Goal: Task Accomplishment & Management: Manage account settings

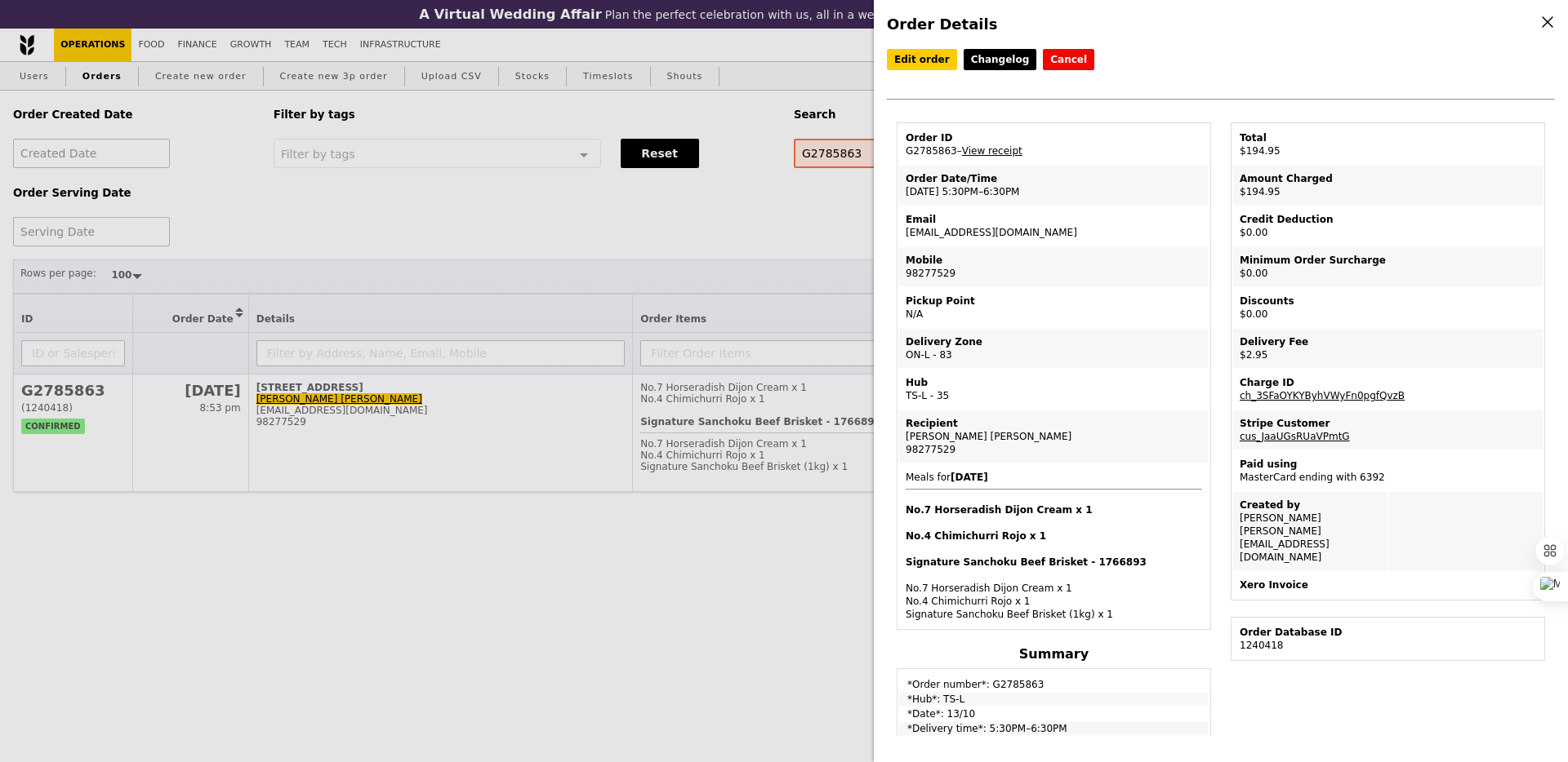
select select "100"
click at [523, 538] on div "Order Details Edit order Changelog Cancel Order ID G2785863 – View receipt Orde…" at bounding box center [784, 381] width 1568 height 762
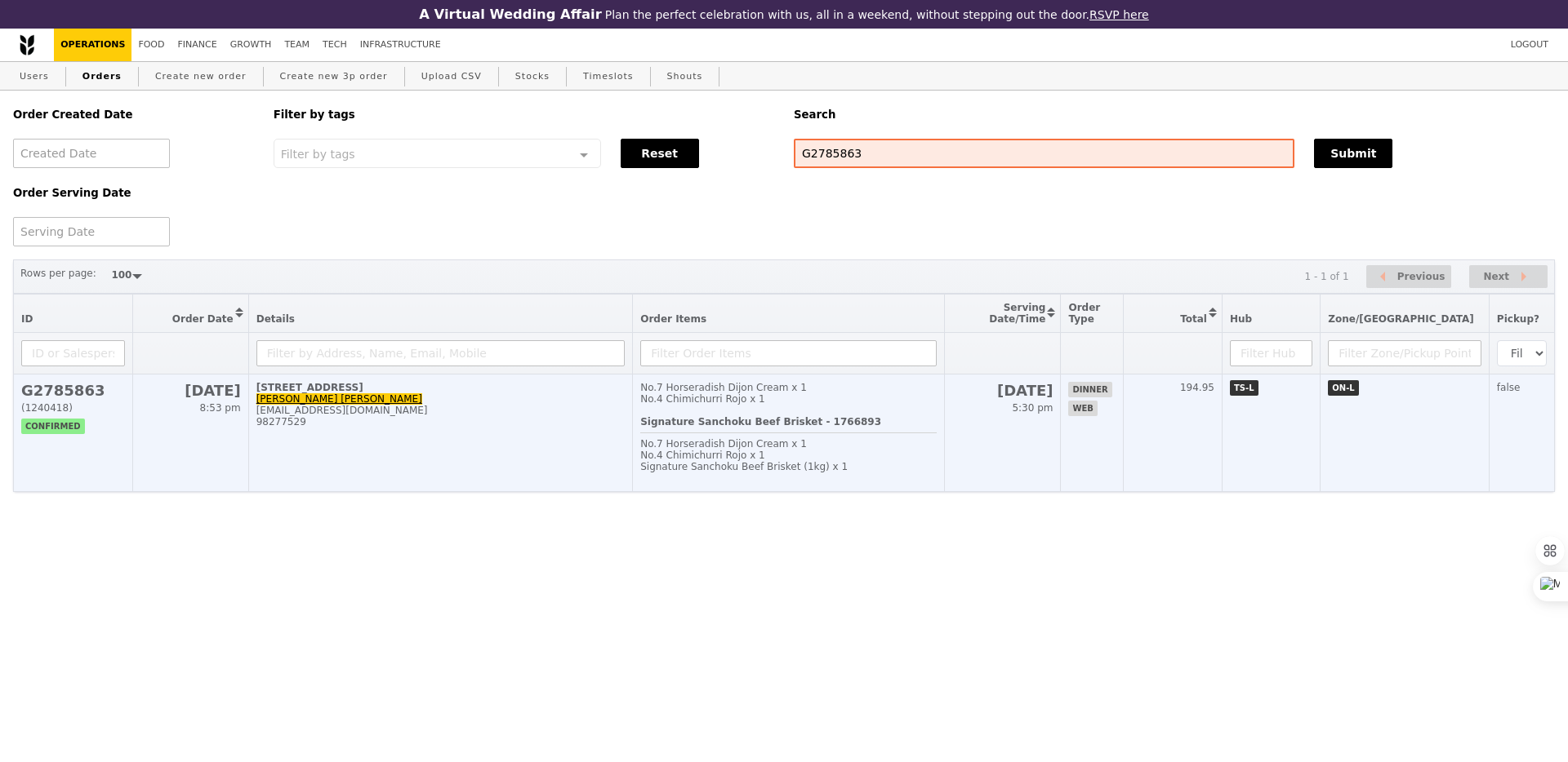
click at [588, 471] on td "[STREET_ADDRESS][PERSON_NAME] [PERSON_NAME] [EMAIL_ADDRESS][DOMAIN_NAME] 982775…" at bounding box center [440, 434] width 385 height 118
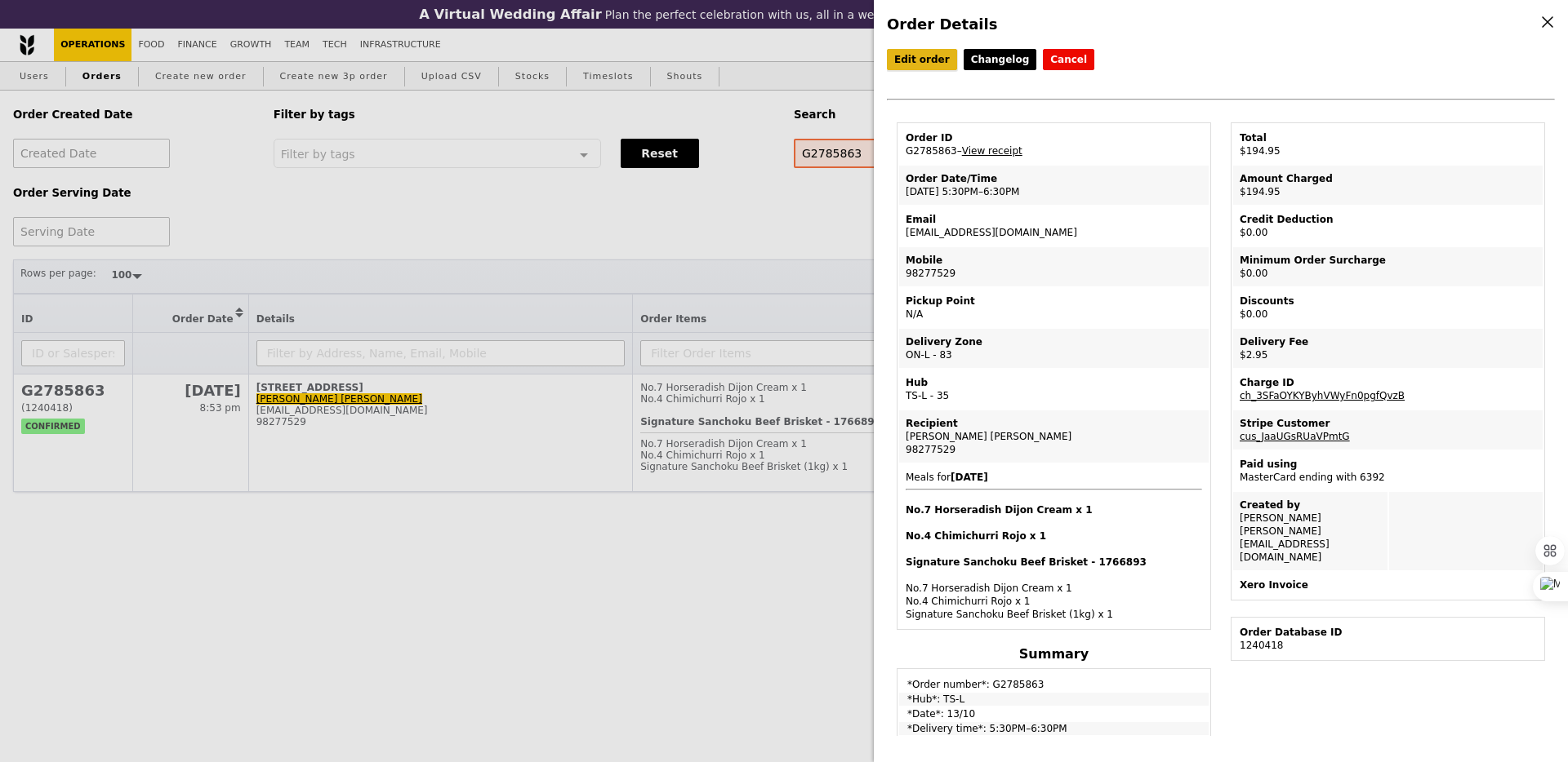
click at [914, 52] on link "Edit order" at bounding box center [922, 59] width 70 height 22
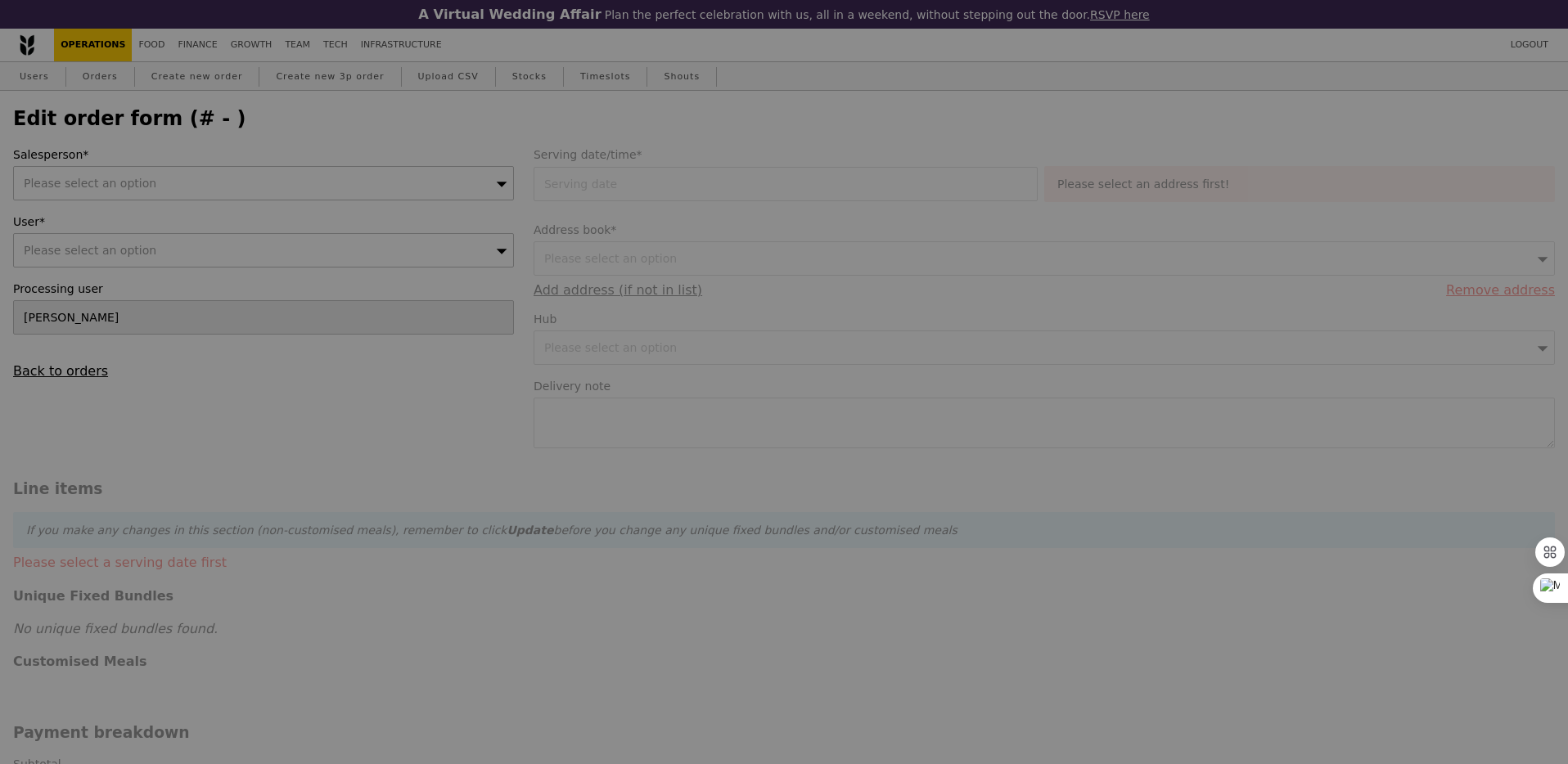
type input "[DATE]"
type textarea "Paper napkins please"
type input "Loading..."
type input "192.00"
type input "2.71"
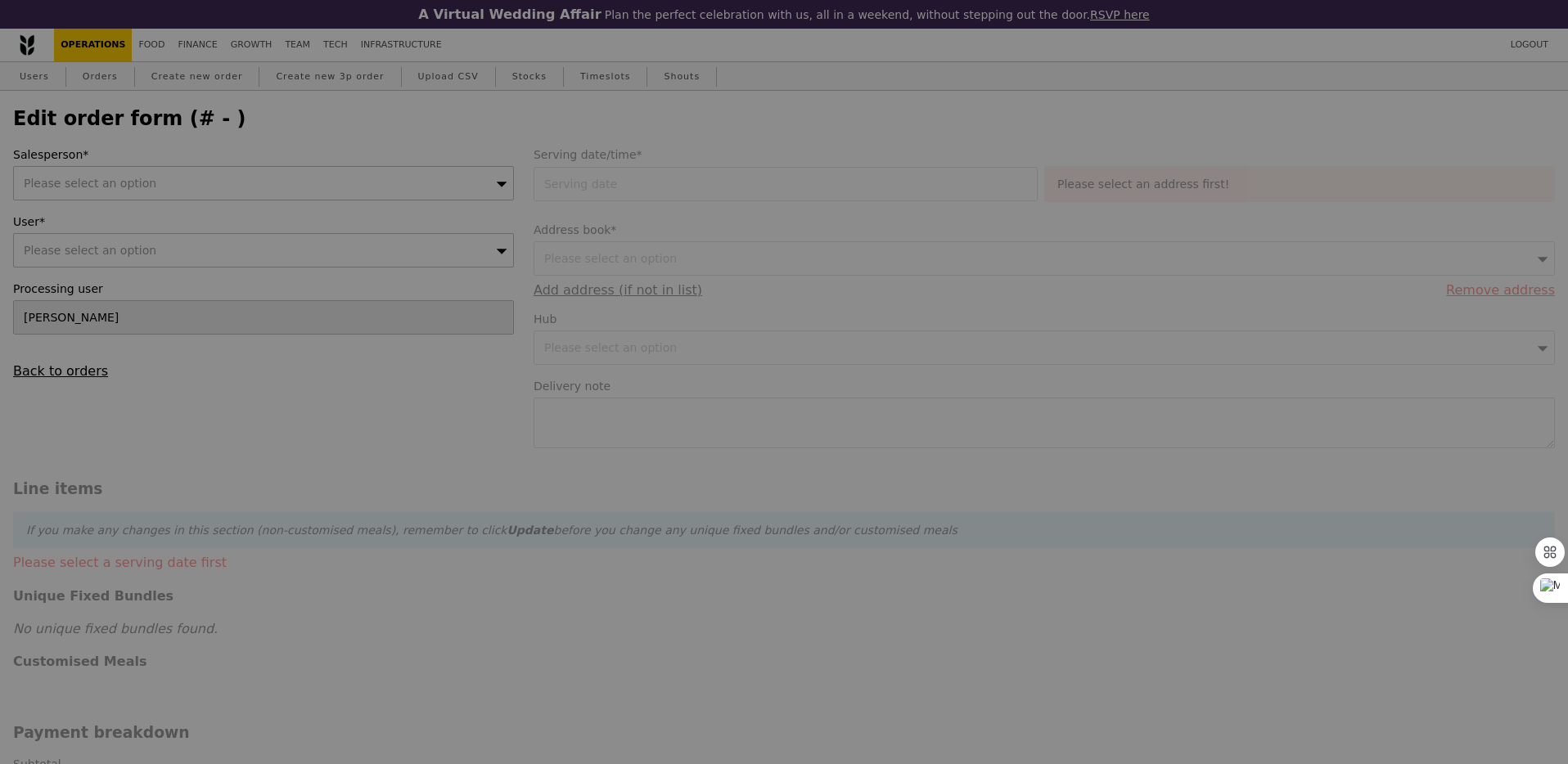
type input "2.95"
type input "194.95"
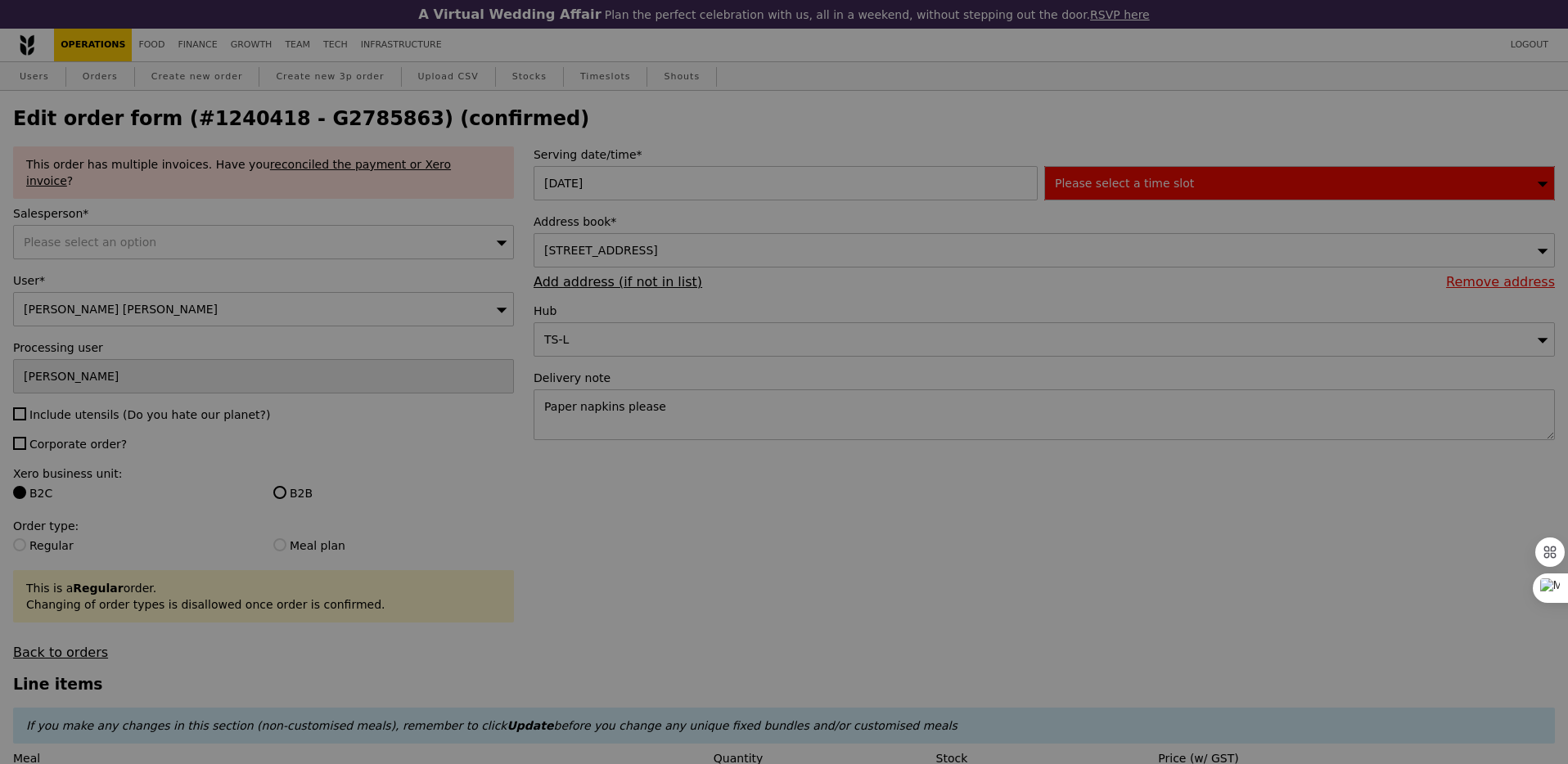
type input "497"
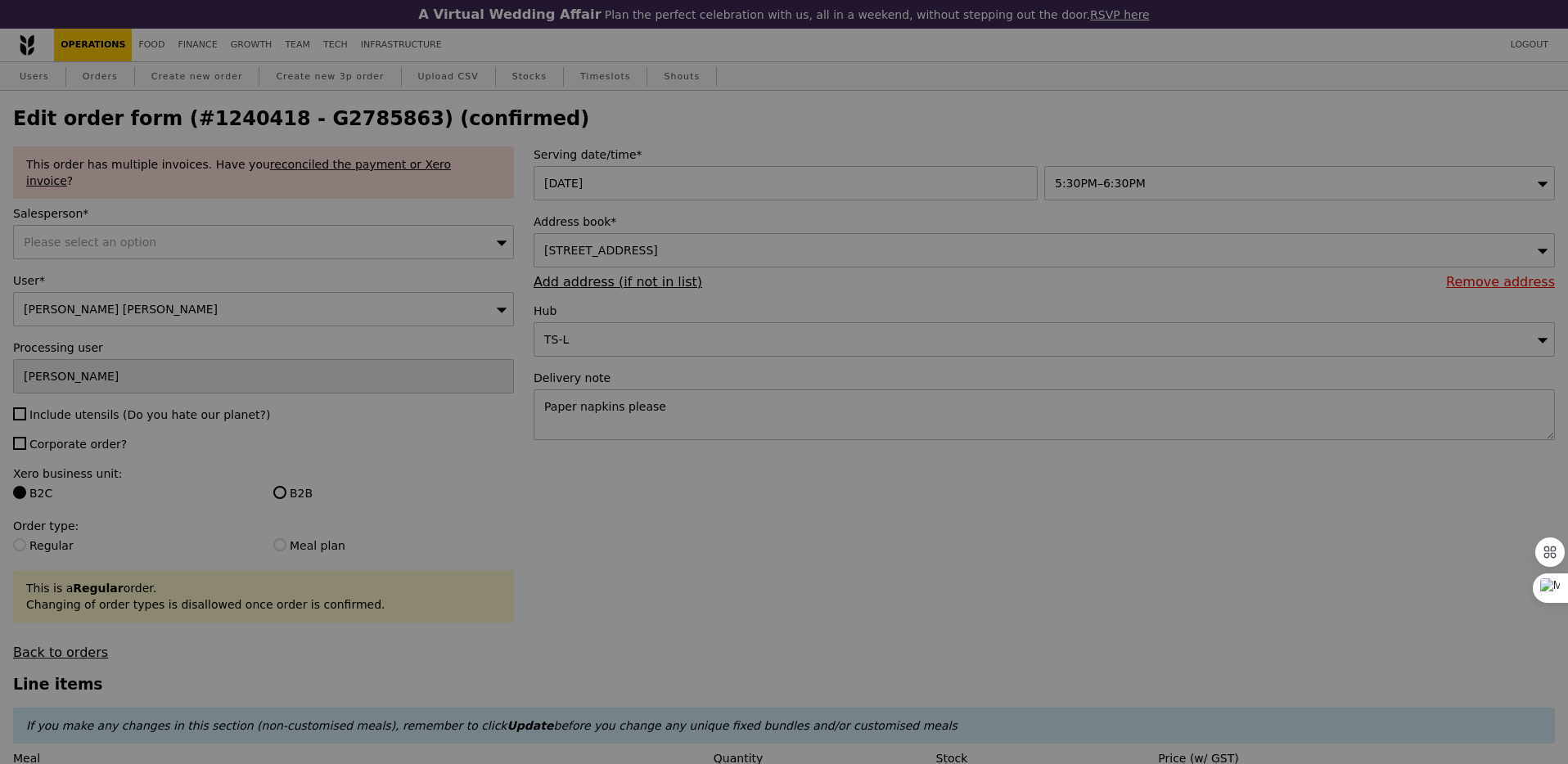
type input "Update"
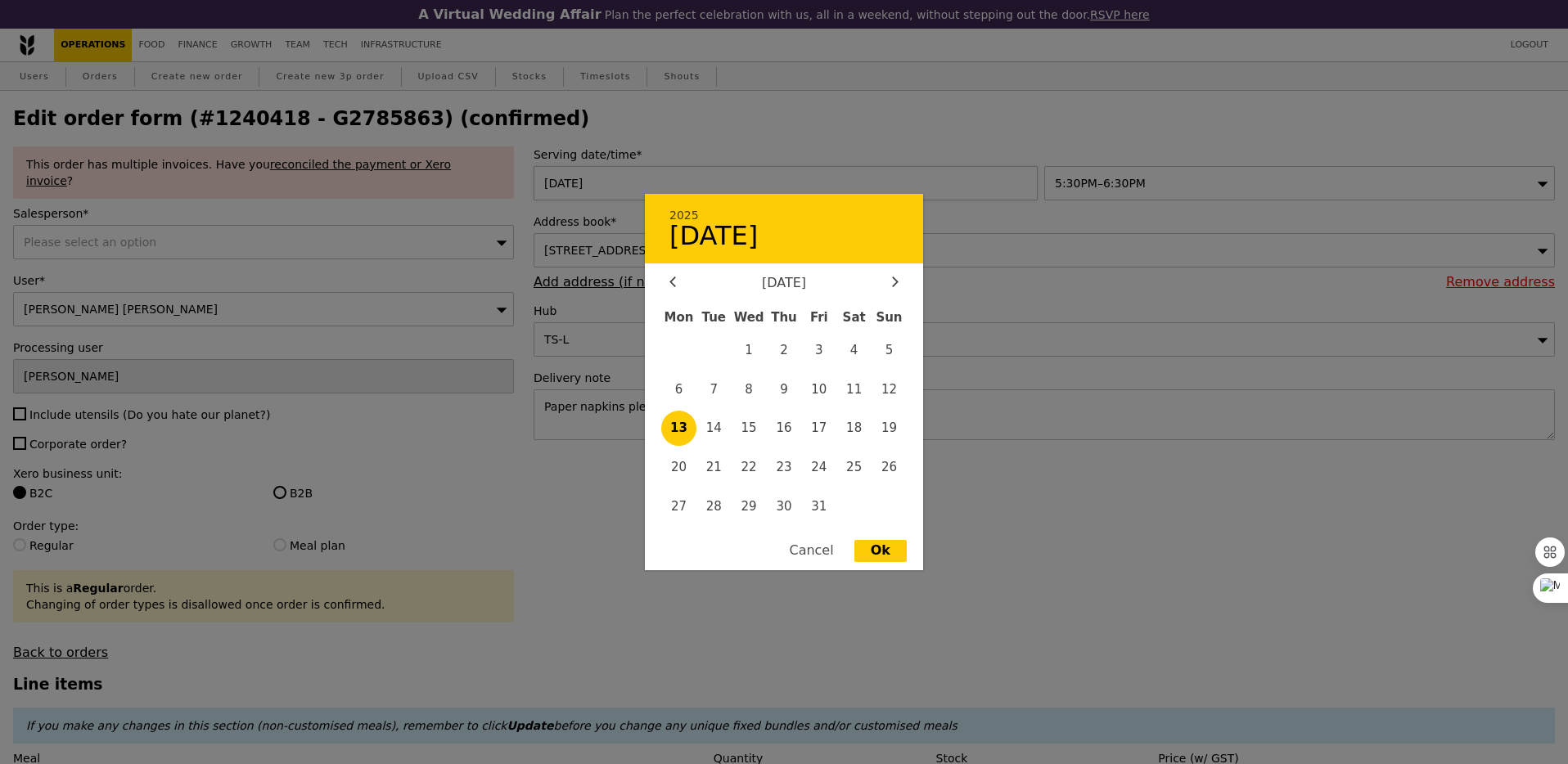
click at [727, 196] on div "[DATE] 2025 [DATE] [DATE] Mon Tue Wed Thu Fri Sat Sun 1 2 3 4 5 6 7 8 9 10 11 1…" at bounding box center [788, 183] width 511 height 35
click at [820, 397] on span "10" at bounding box center [819, 389] width 36 height 36
type input "[DATE]"
type input "Loading..."
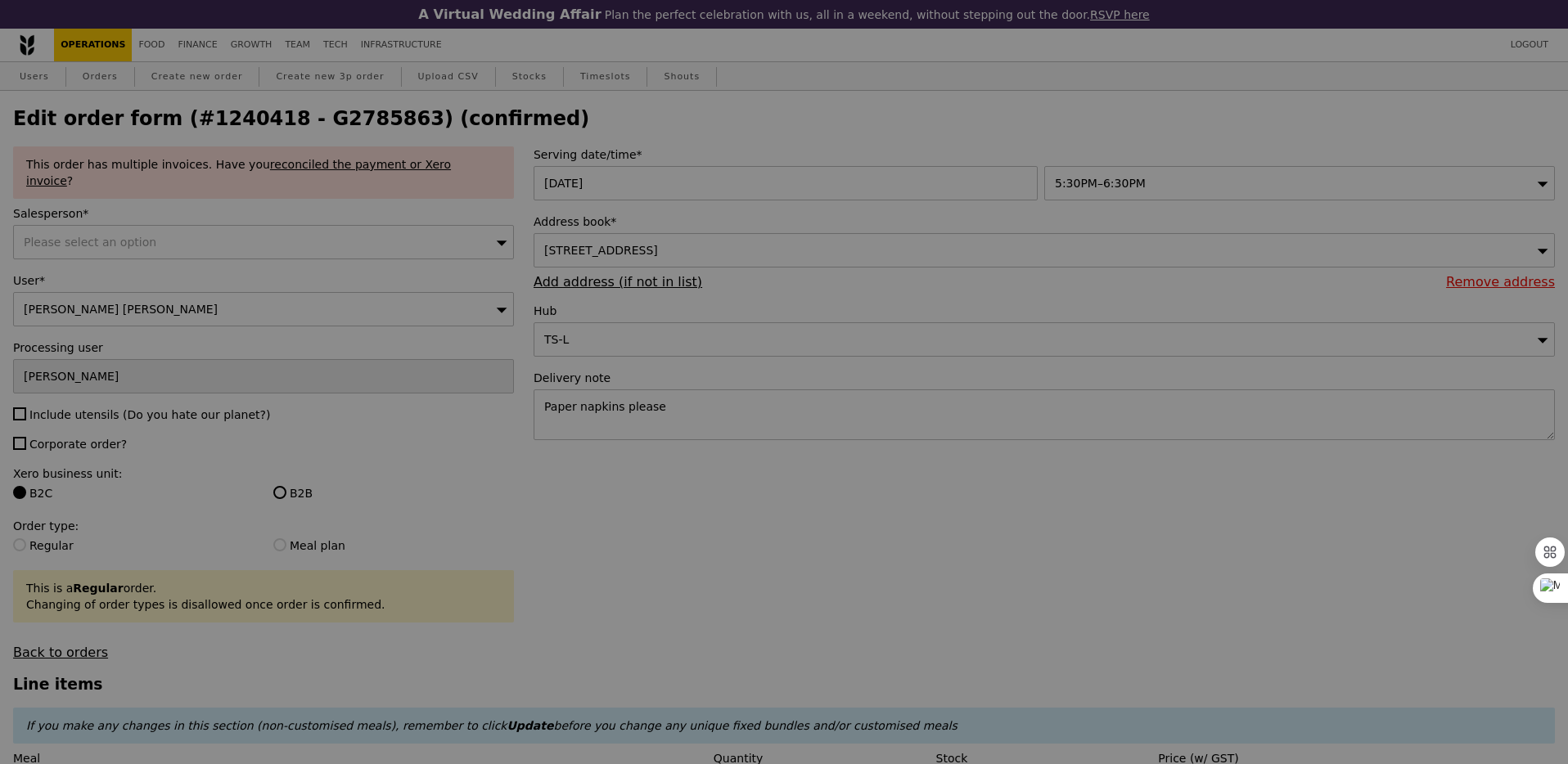
type input "99"
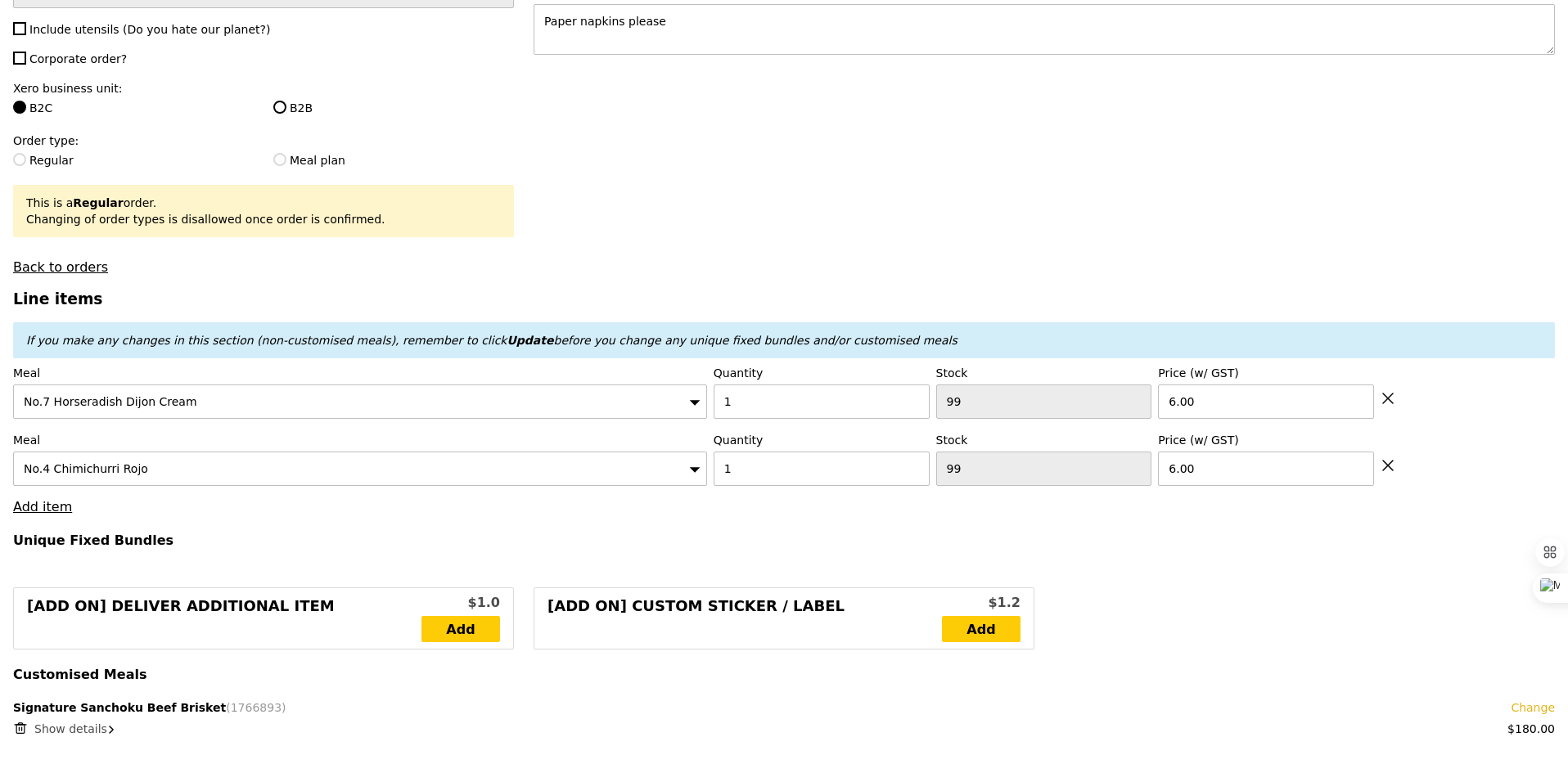
scroll to position [389, 0]
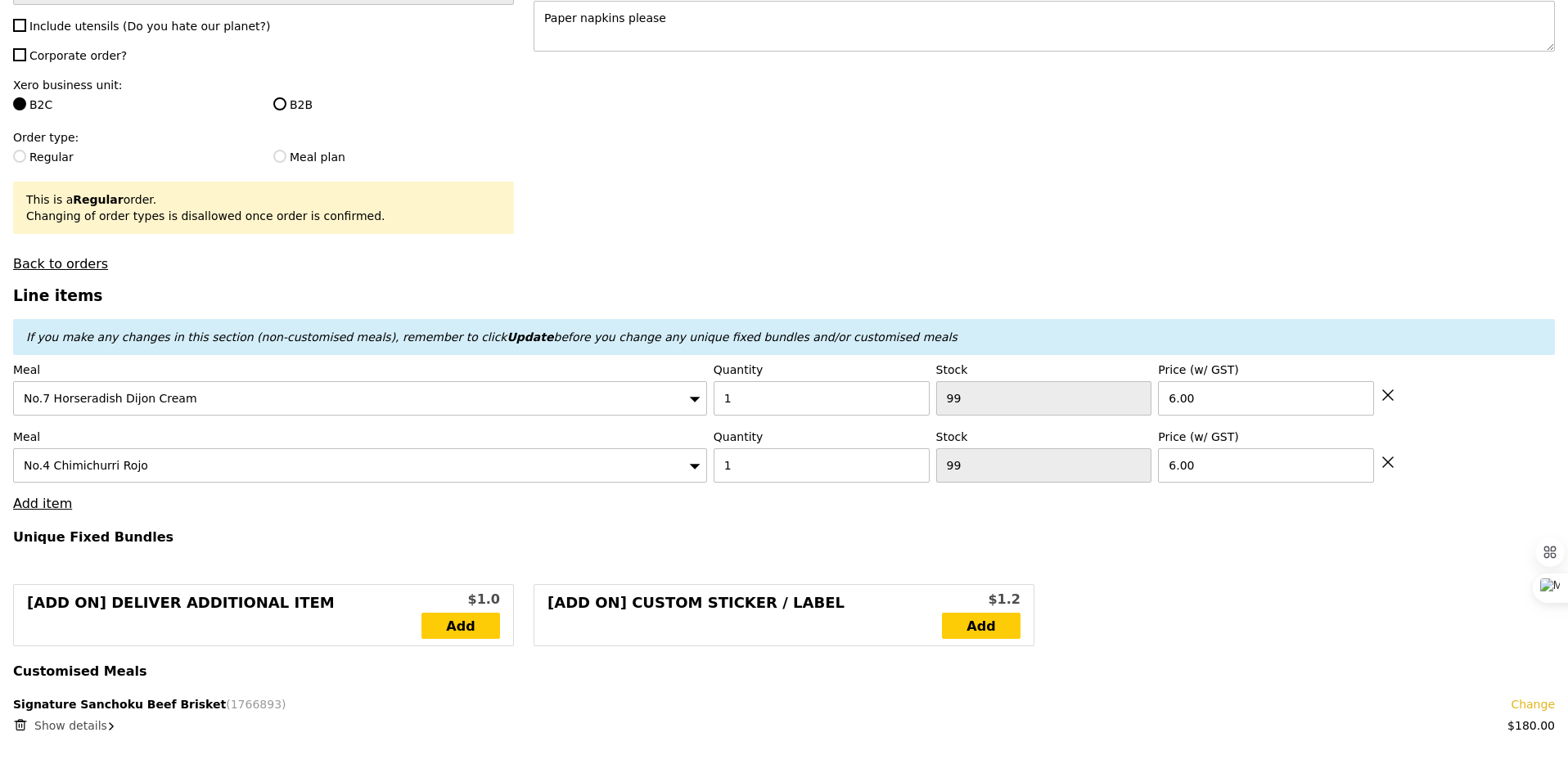
click at [1387, 388] on icon at bounding box center [1388, 396] width 15 height 15
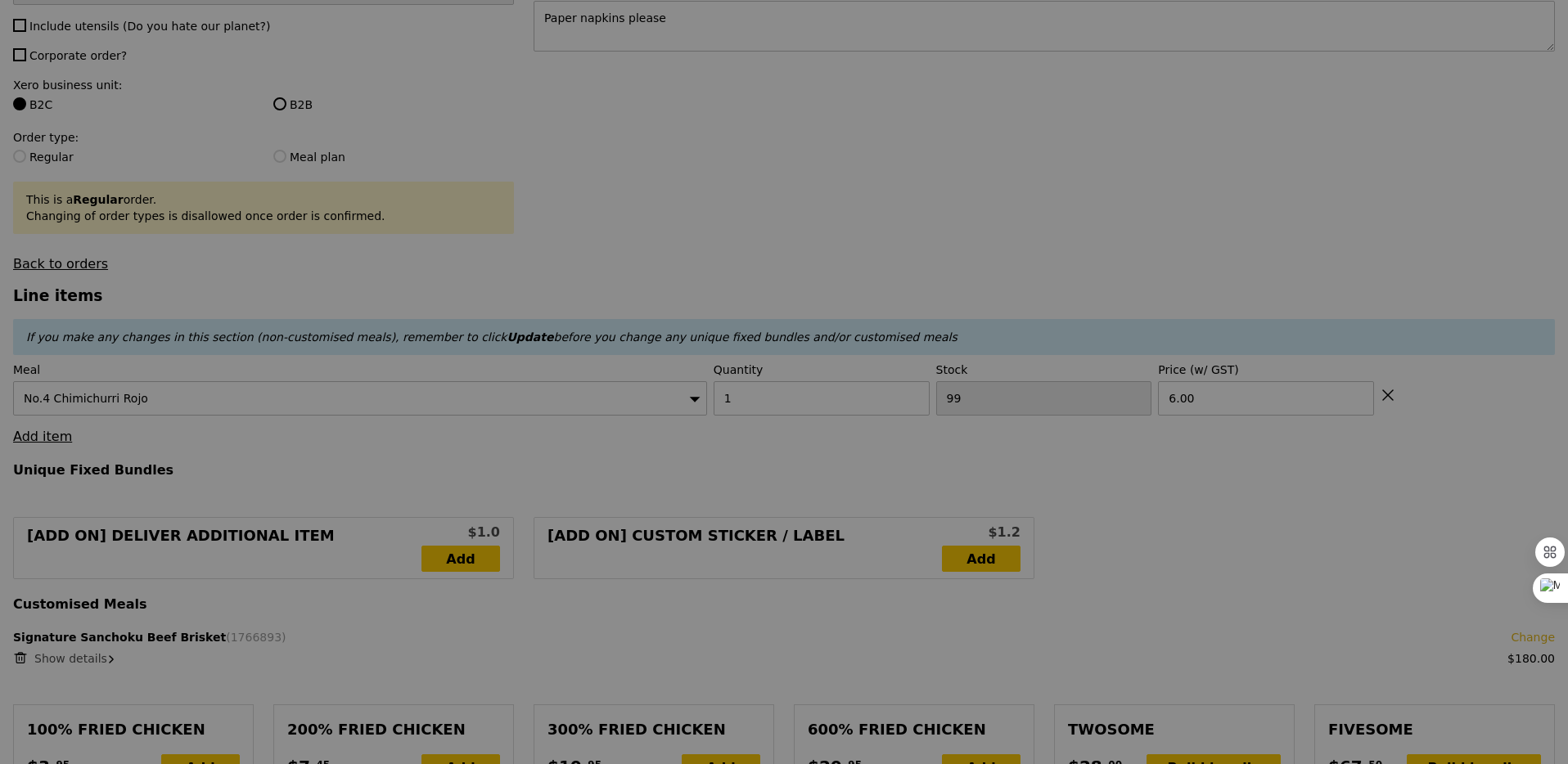
type input "Update"
type input "0.00"
type input "10.60"
type input "11.55"
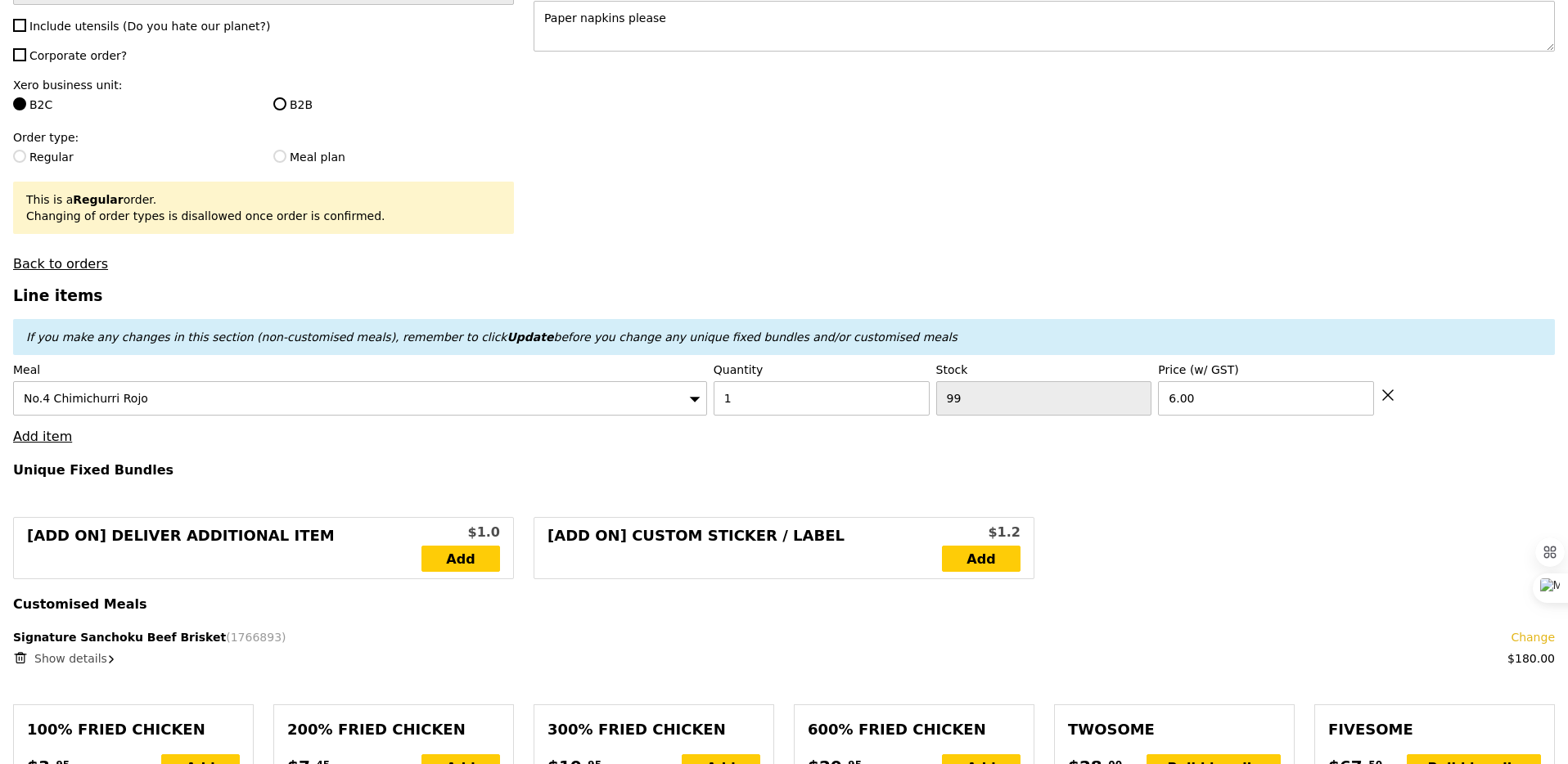
click at [1387, 388] on icon at bounding box center [1388, 396] width 15 height 15
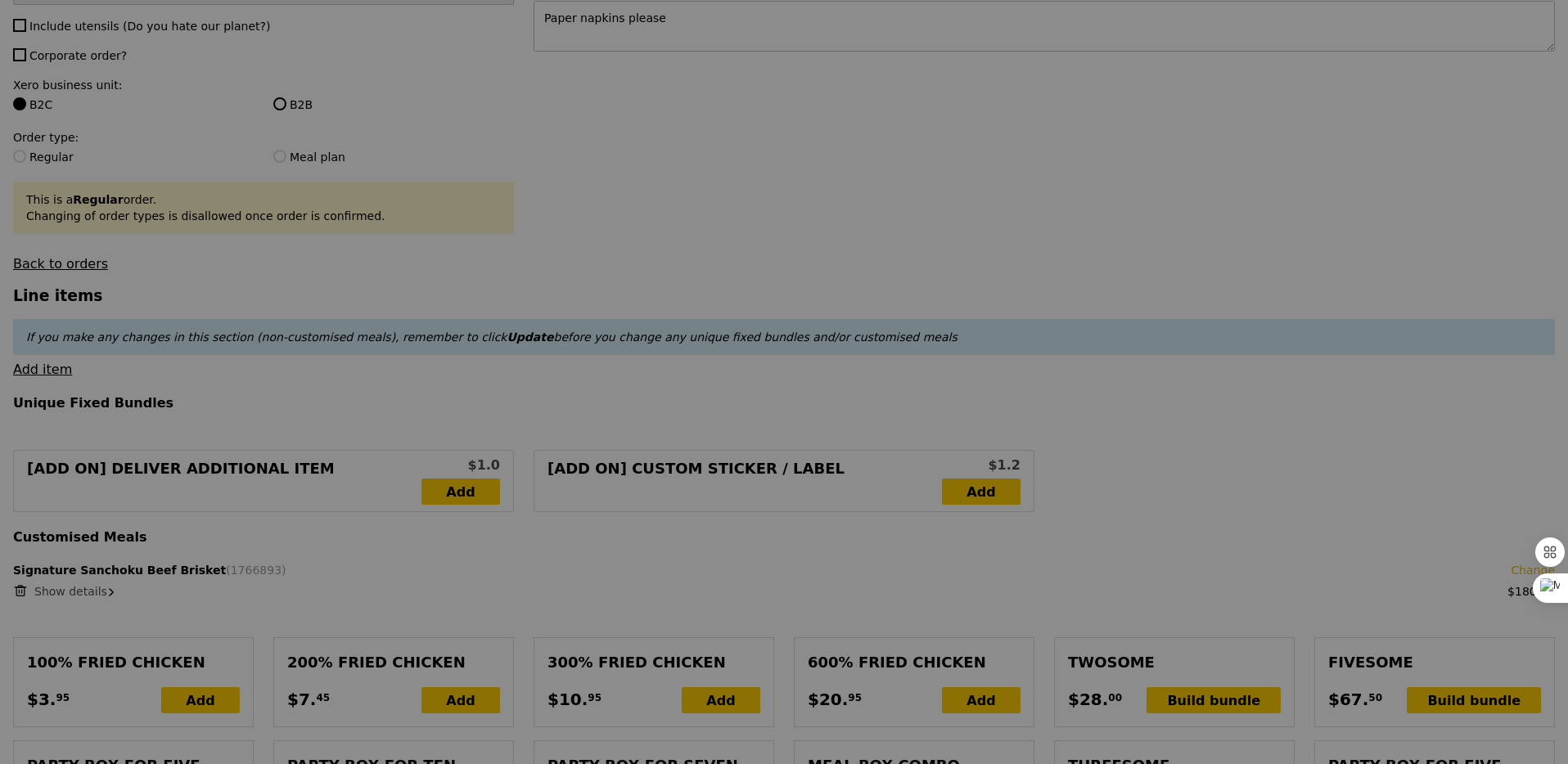
type input "Update"
type input "11.15"
type input "12.15"
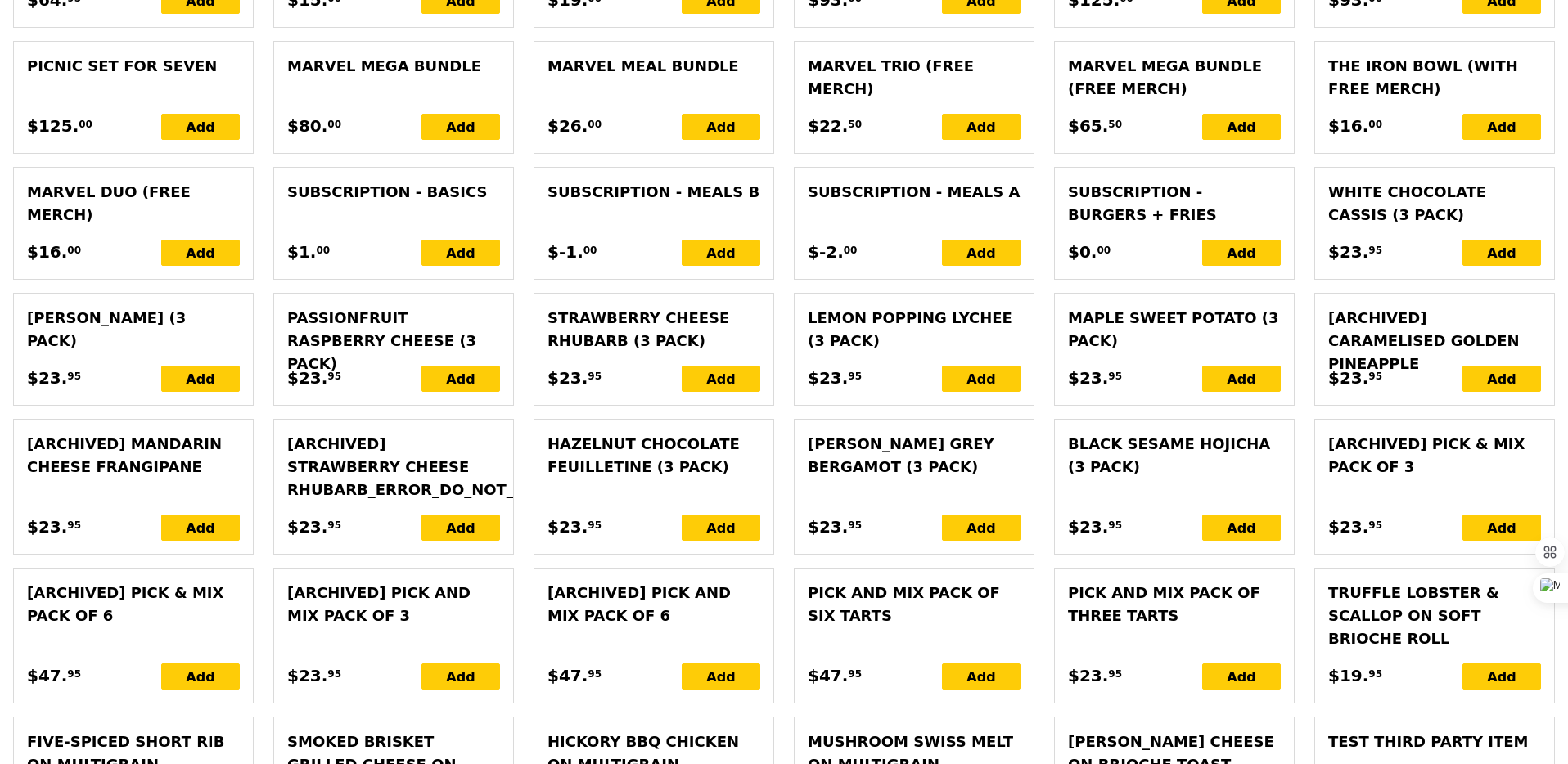
scroll to position [3636, 0]
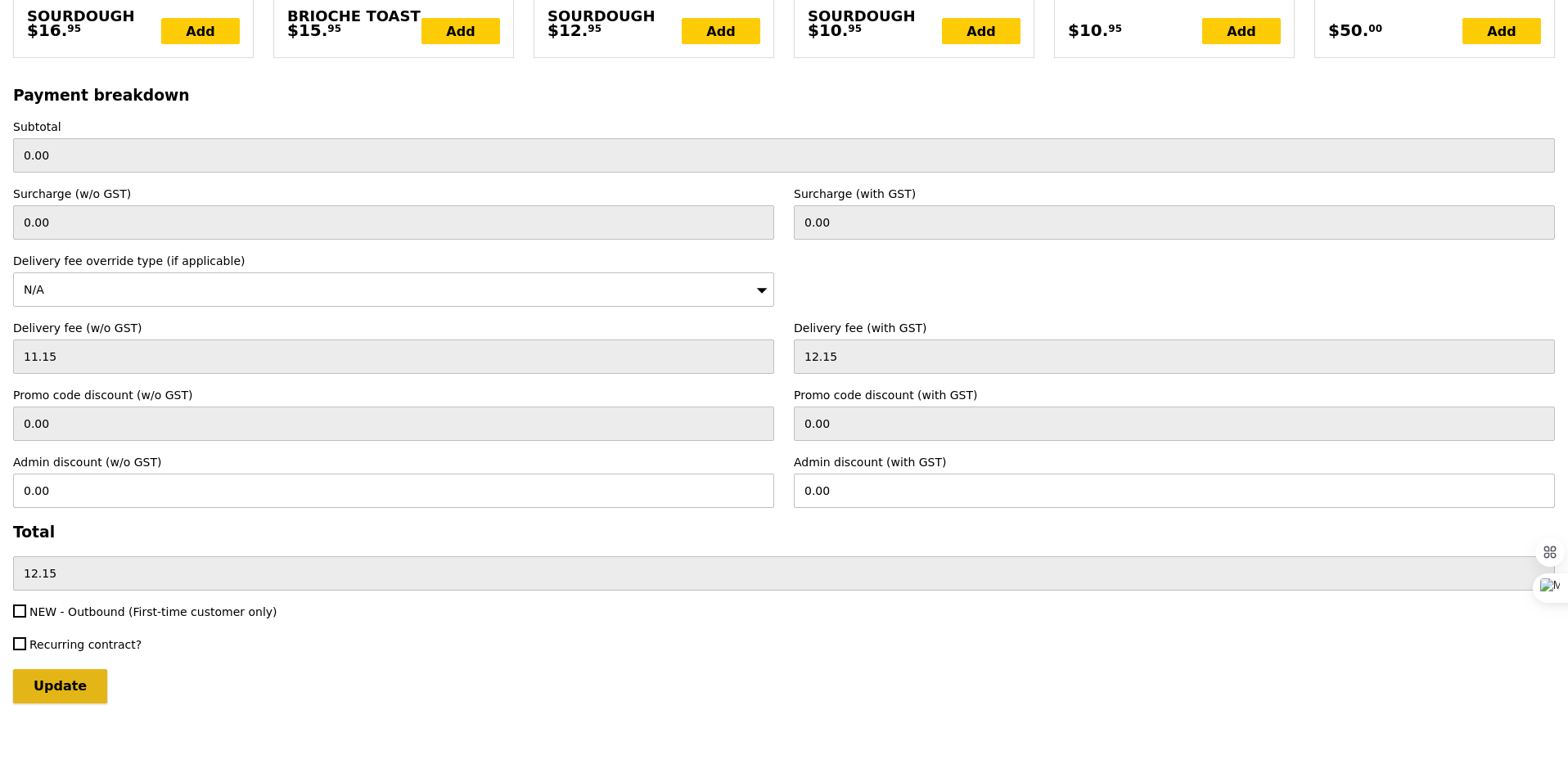
click at [53, 669] on input "Update" at bounding box center [60, 686] width 94 height 35
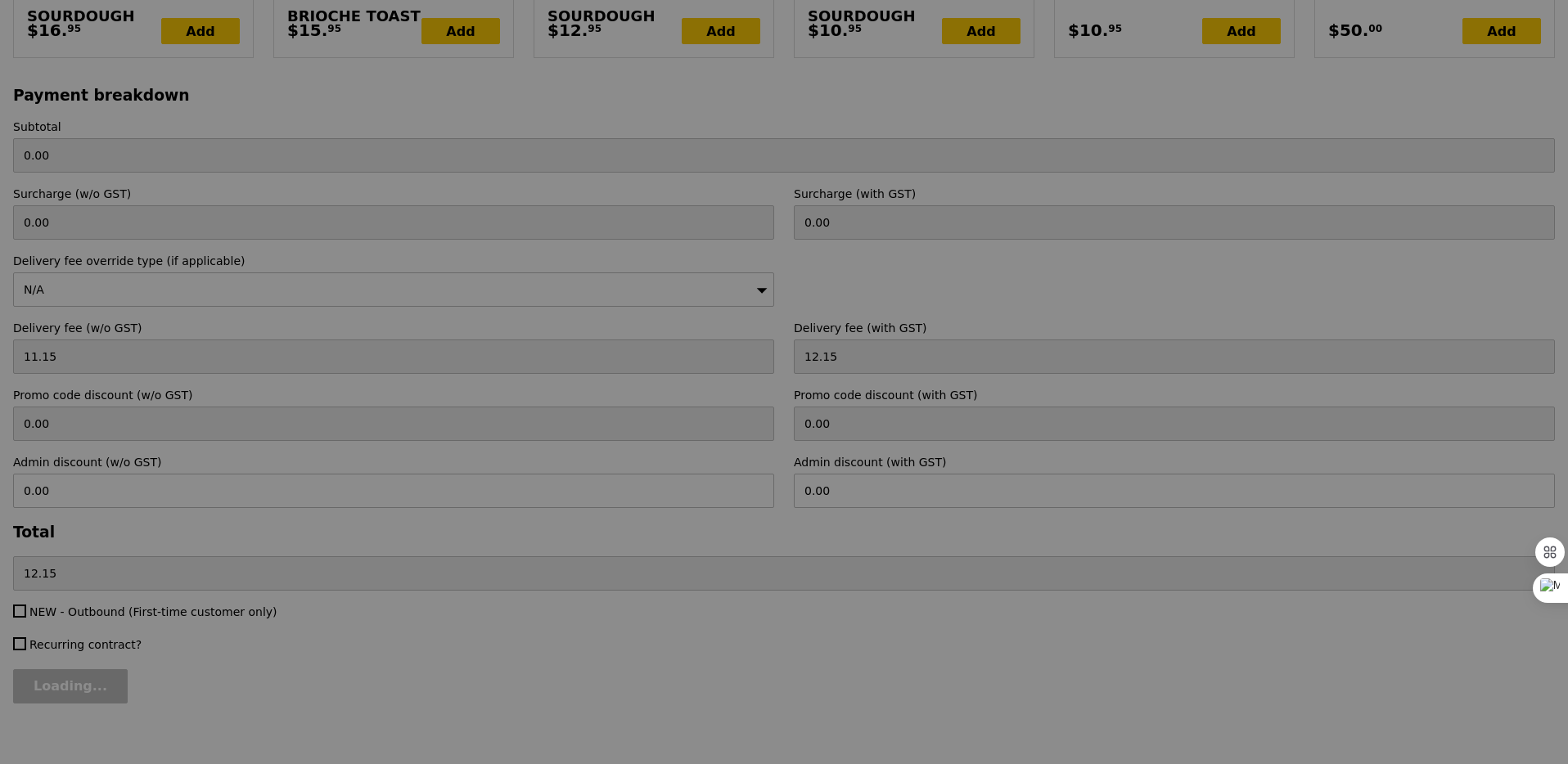
type input "Update"
type input "180.00"
type input "3.62"
type input "3.95"
type input "183.95"
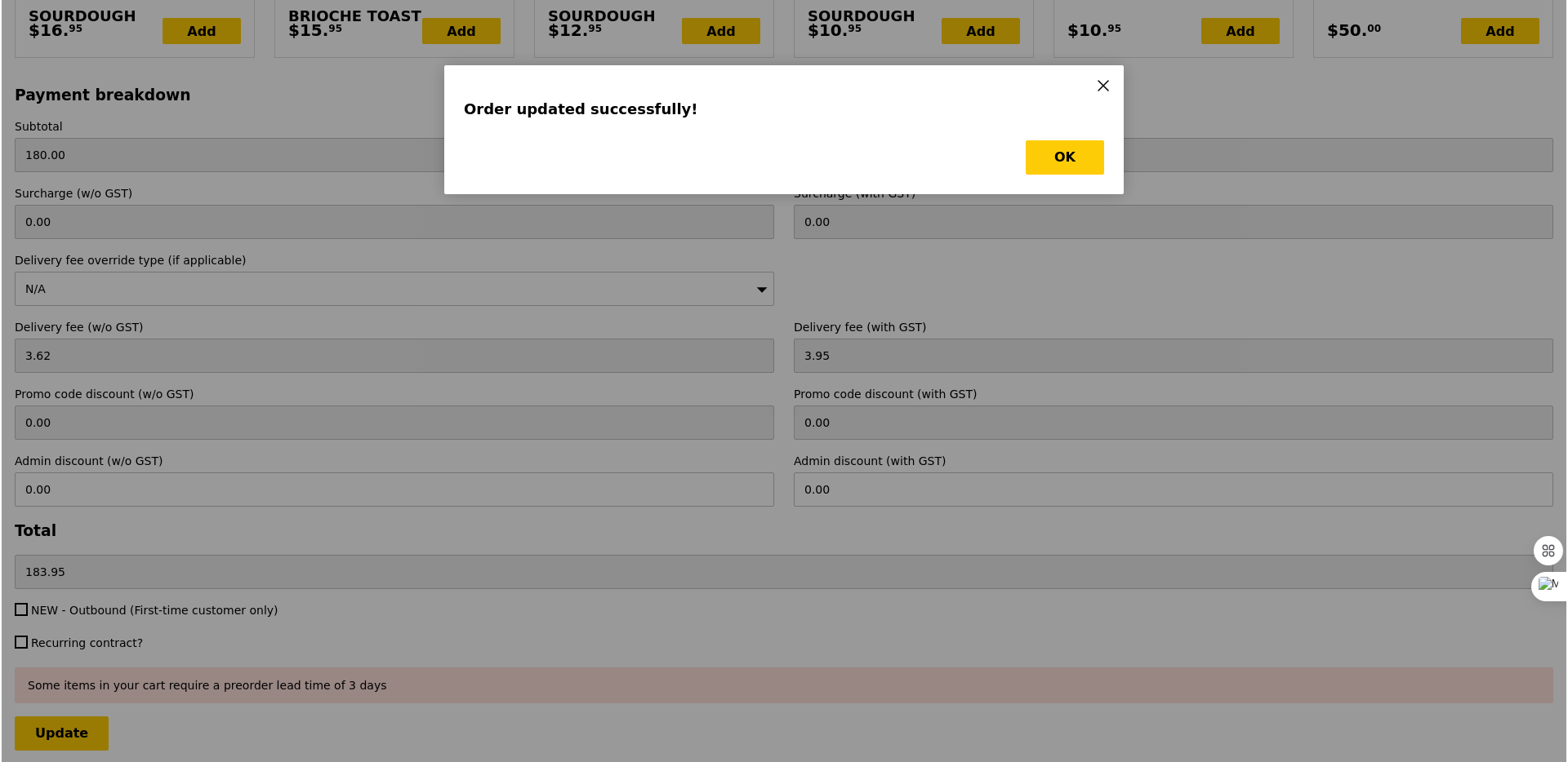
scroll to position [0, 0]
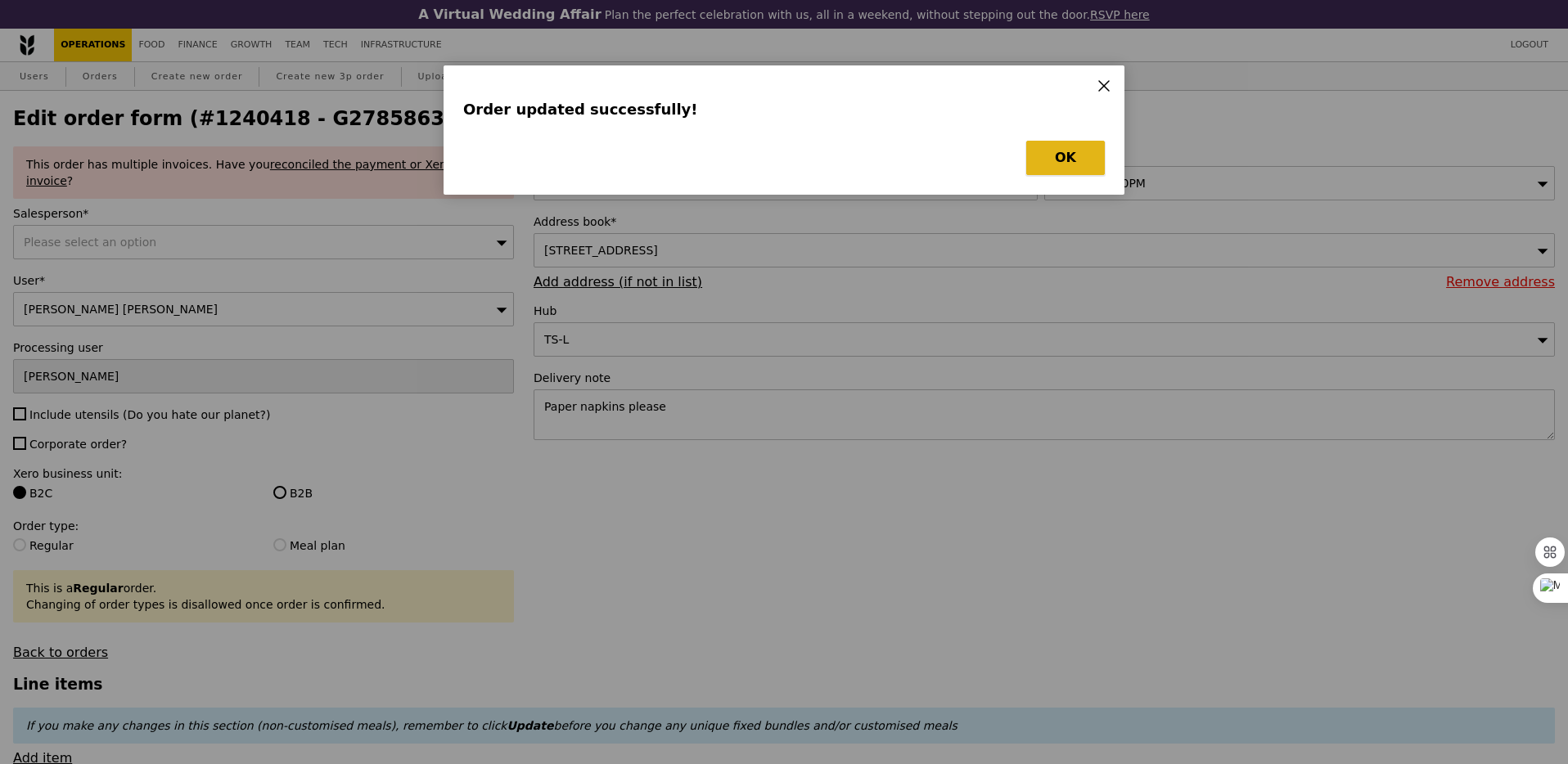
click at [1065, 151] on button "OK" at bounding box center [1066, 157] width 79 height 35
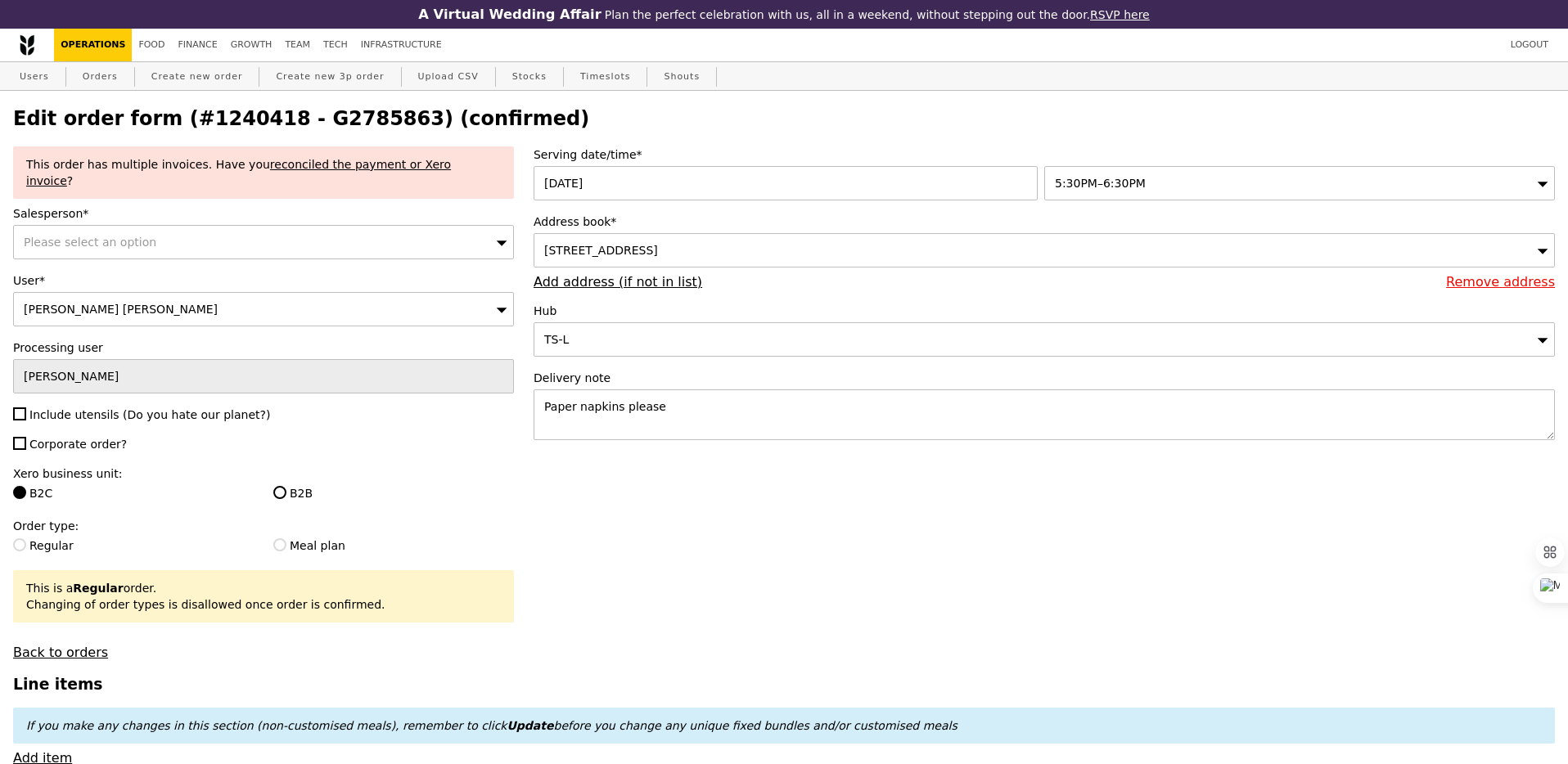
click at [333, 126] on h2 "Edit order form (#1240418 - G2785863) (confirmed)" at bounding box center [784, 118] width 1542 height 22
copy h2 "G2785863"
click at [67, 76] on div "Users Orders Create new order Create new 3p order Upload CSV Stocks Timeslots S…" at bounding box center [784, 76] width 1542 height 29
click at [94, 74] on link "Orders" at bounding box center [100, 76] width 49 height 29
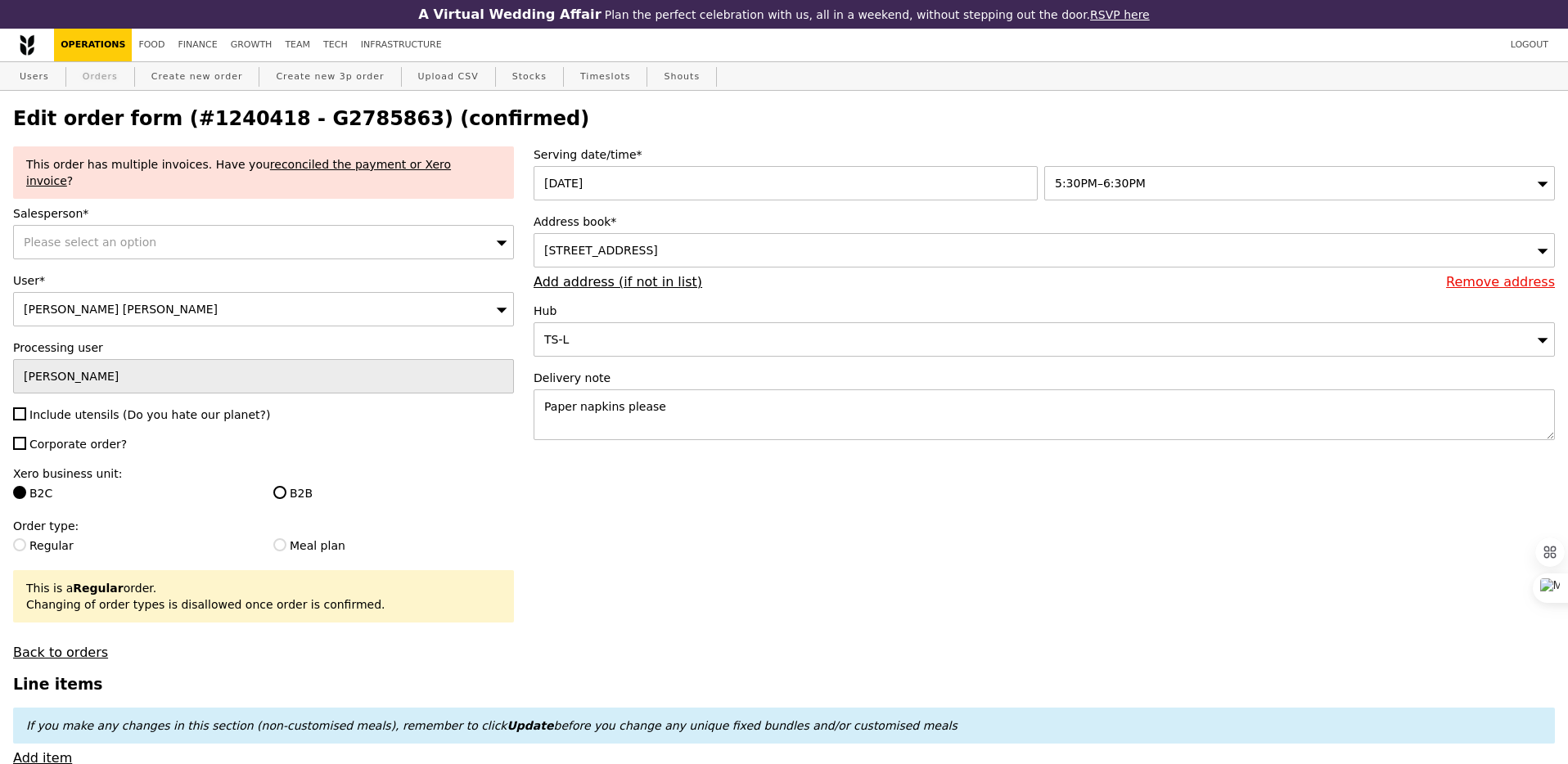
select select "100"
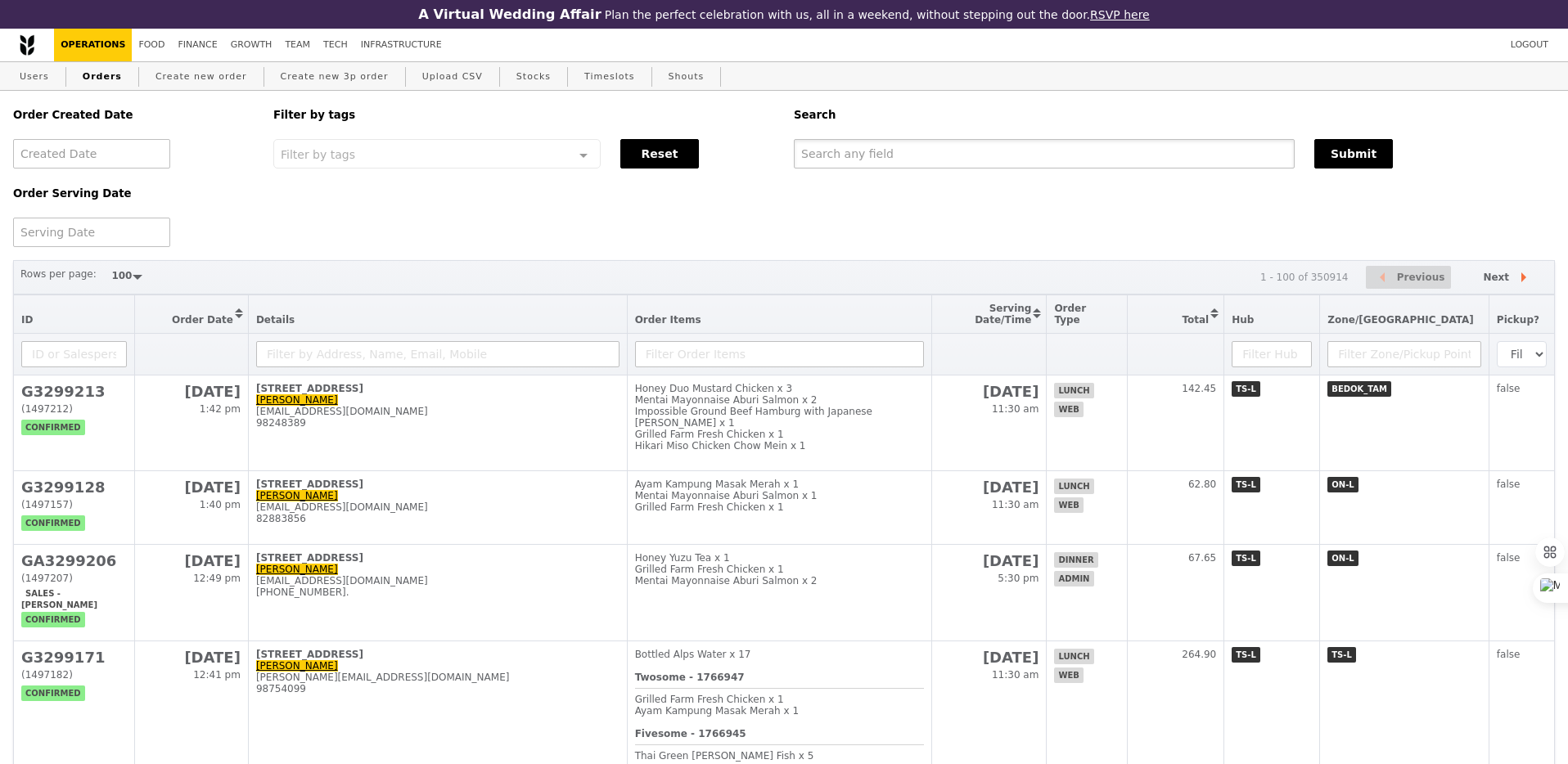
click at [969, 164] on input "text" at bounding box center [1044, 153] width 500 height 29
paste input "G2785863"
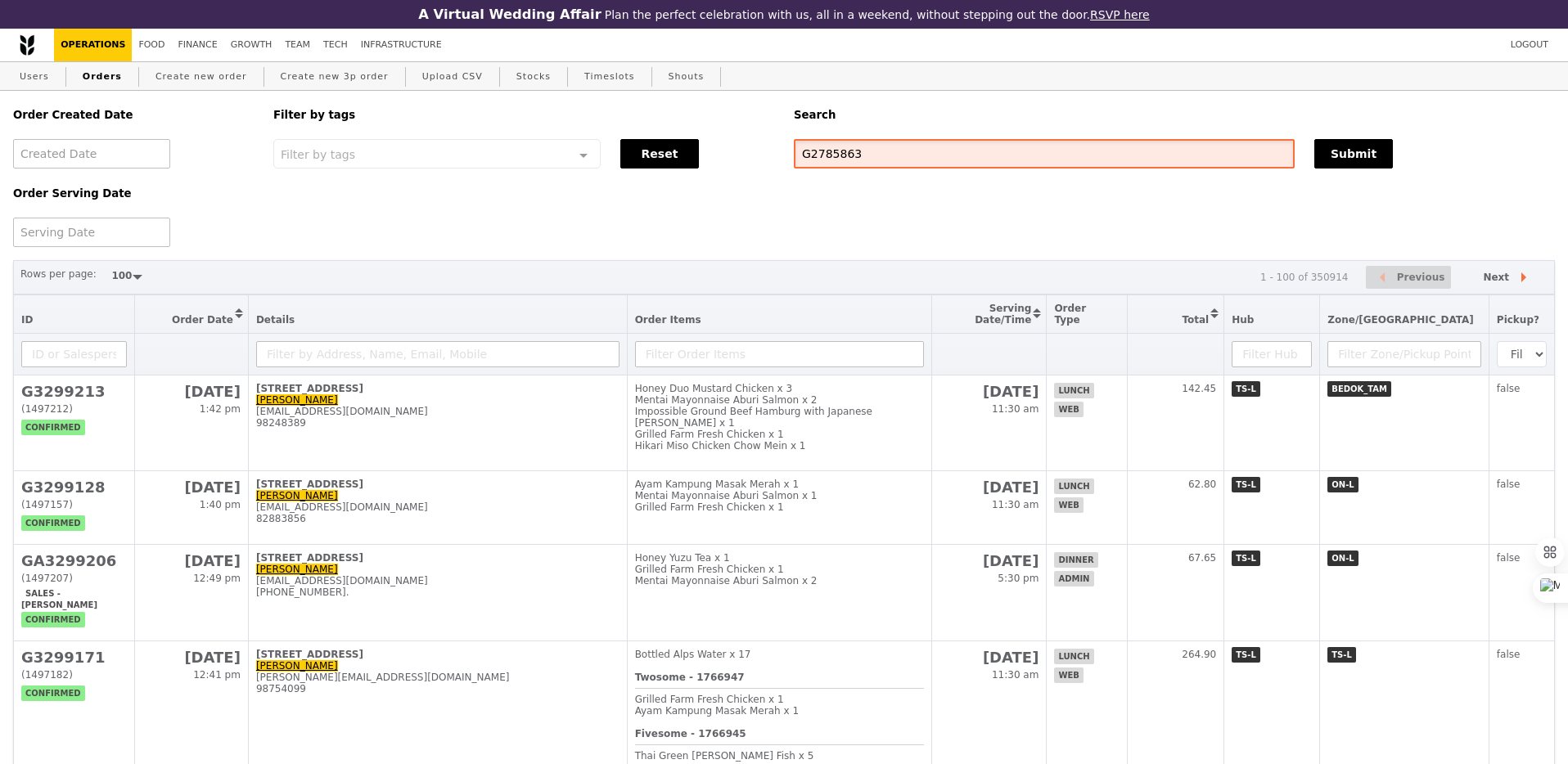
type input "G2785863"
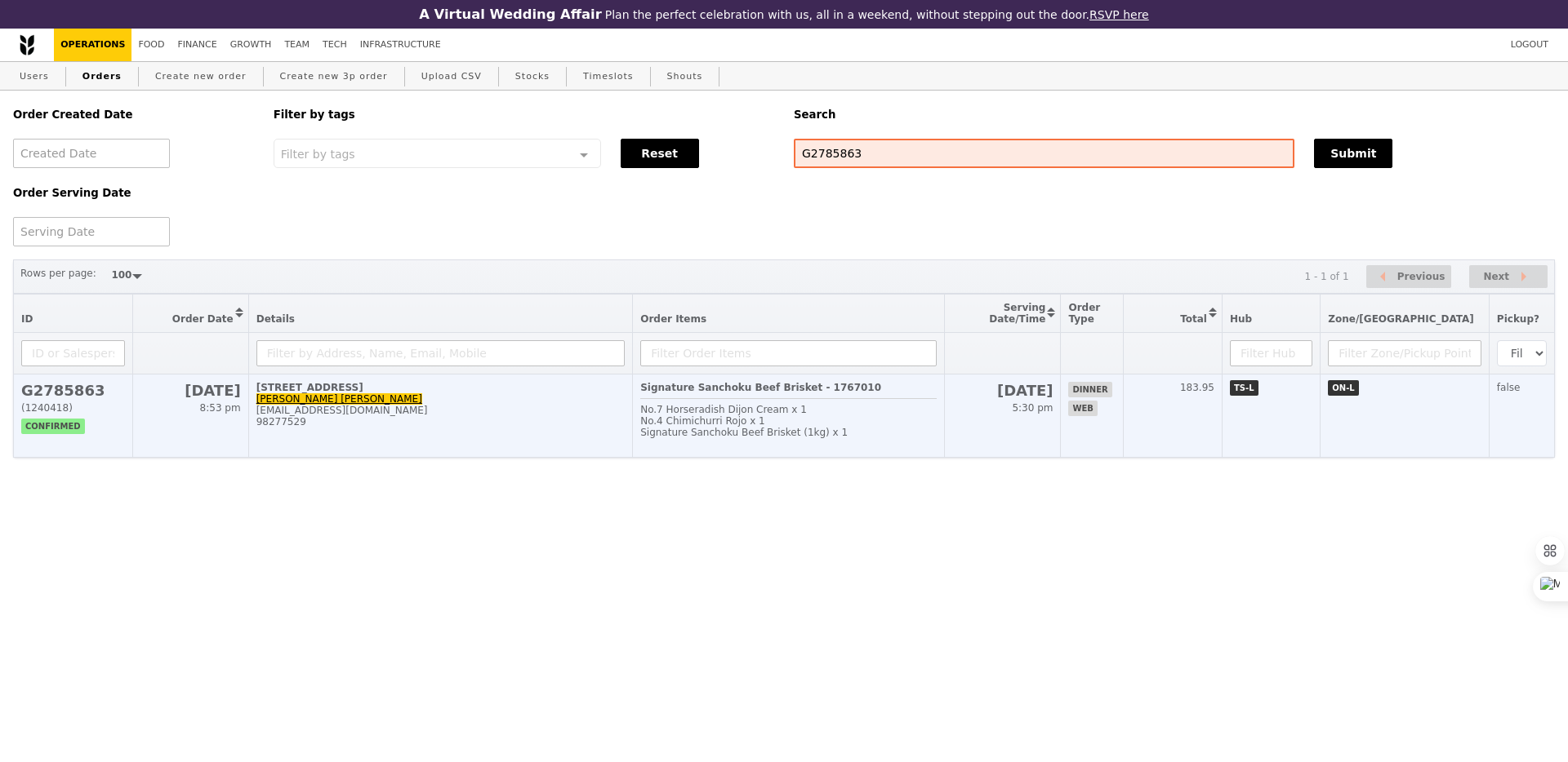
click at [883, 410] on div "No.7 Horseradish Dijon Cream x 1" at bounding box center [788, 410] width 297 height 11
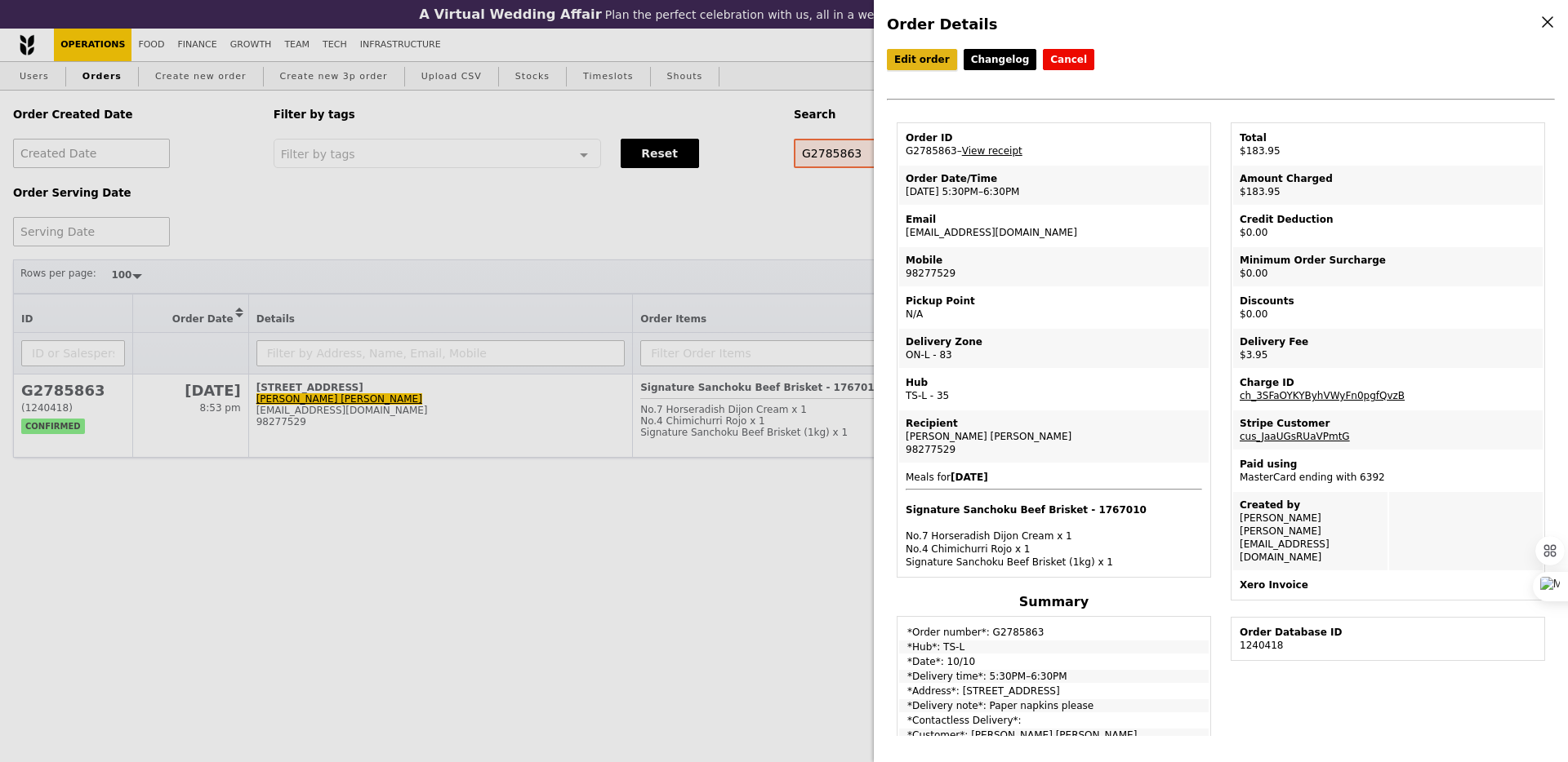
click at [908, 55] on link "Edit order" at bounding box center [922, 59] width 70 height 22
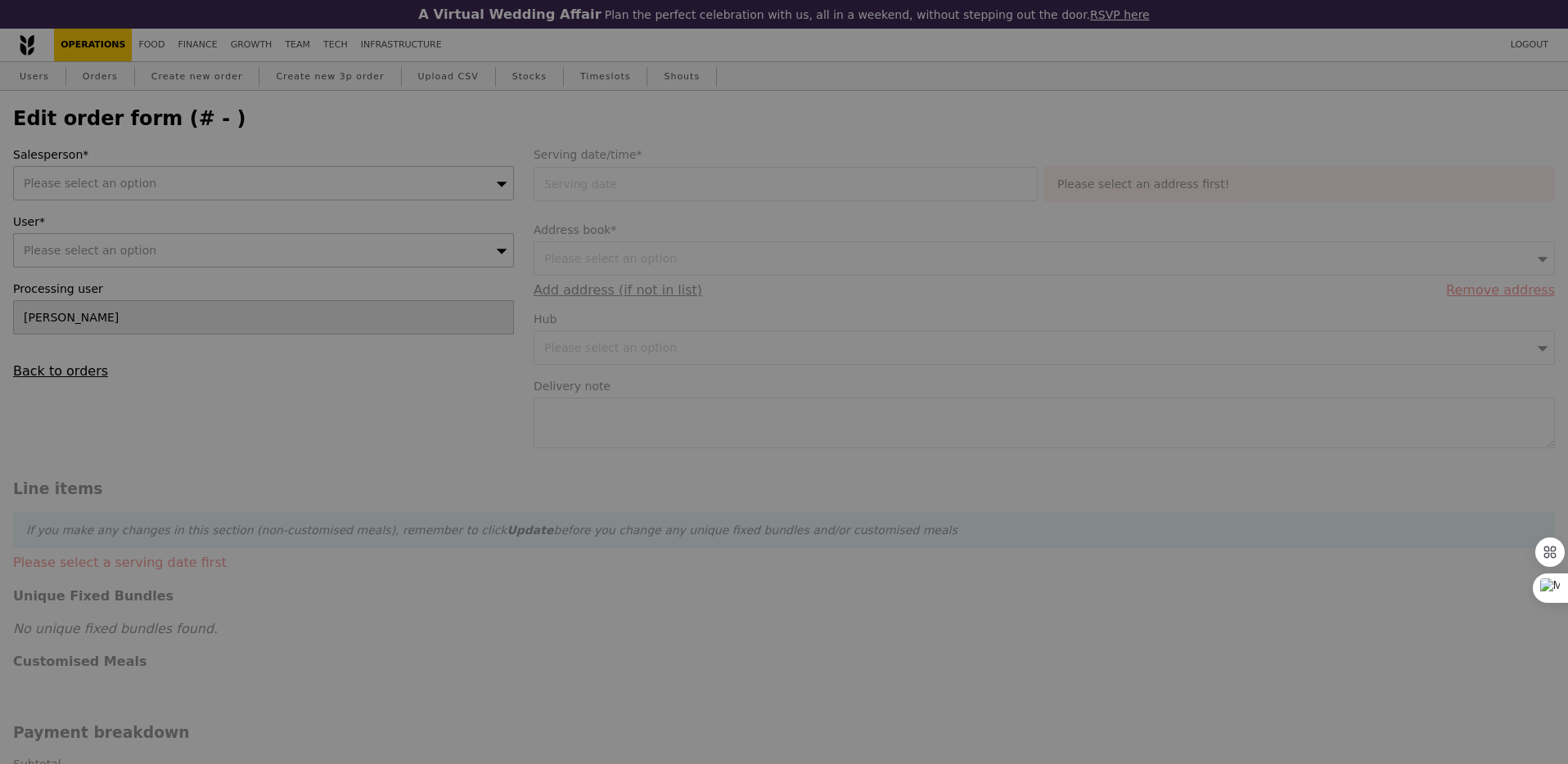
type input "[DATE]"
type textarea "Paper napkins please"
type input "180.00"
type input "2.71"
type input "2.95"
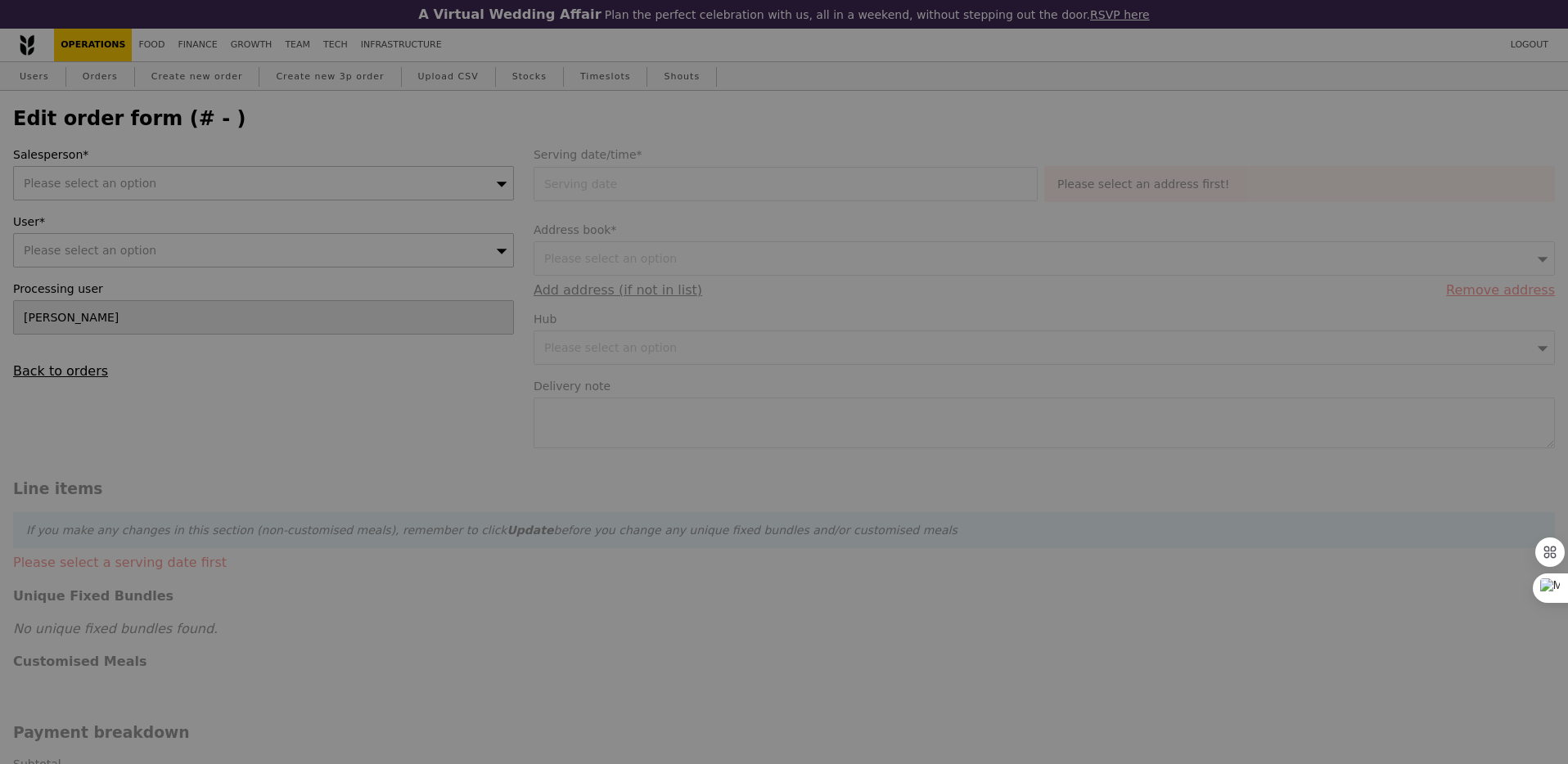
type input "182.95"
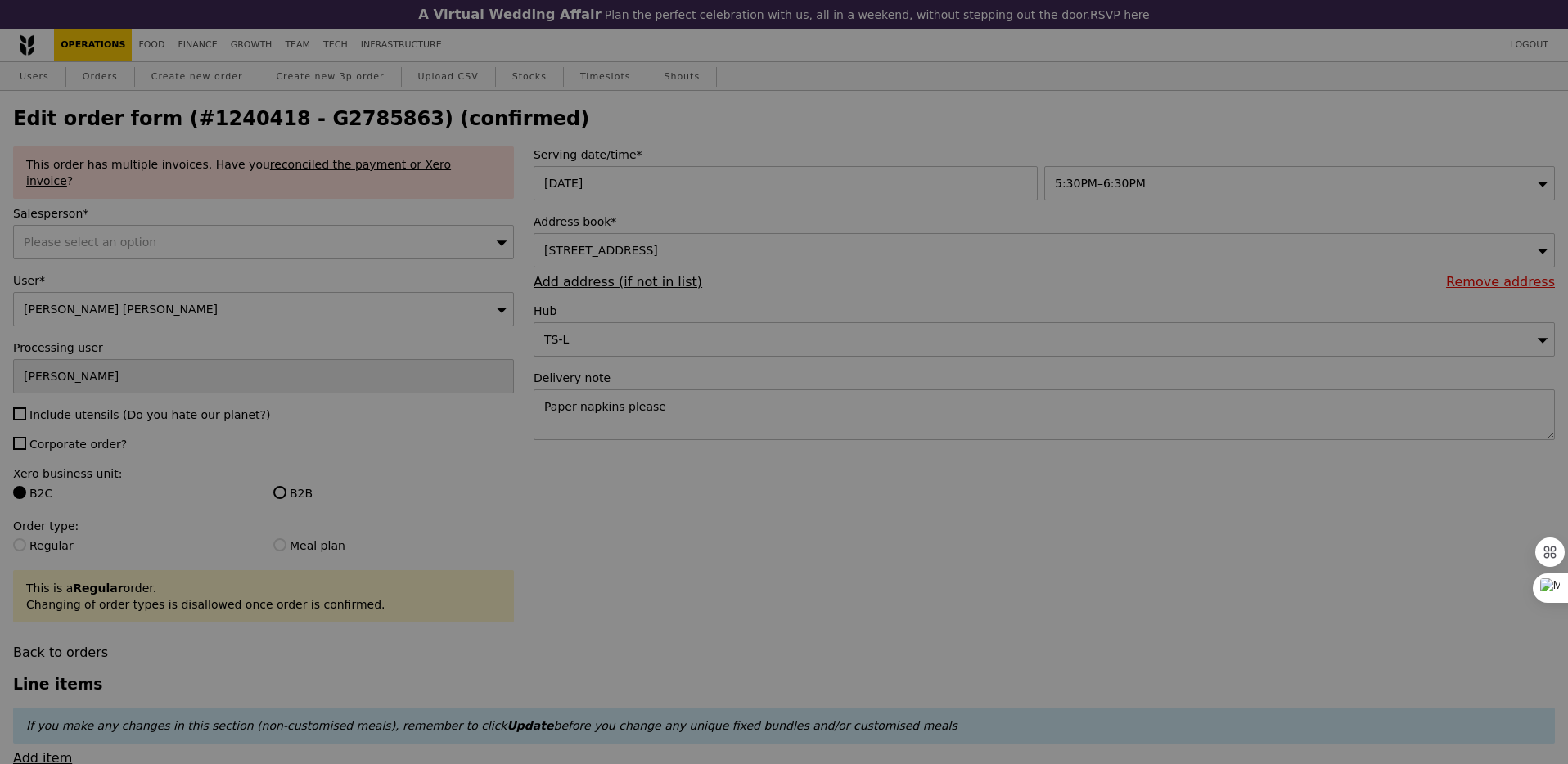
type input "Update"
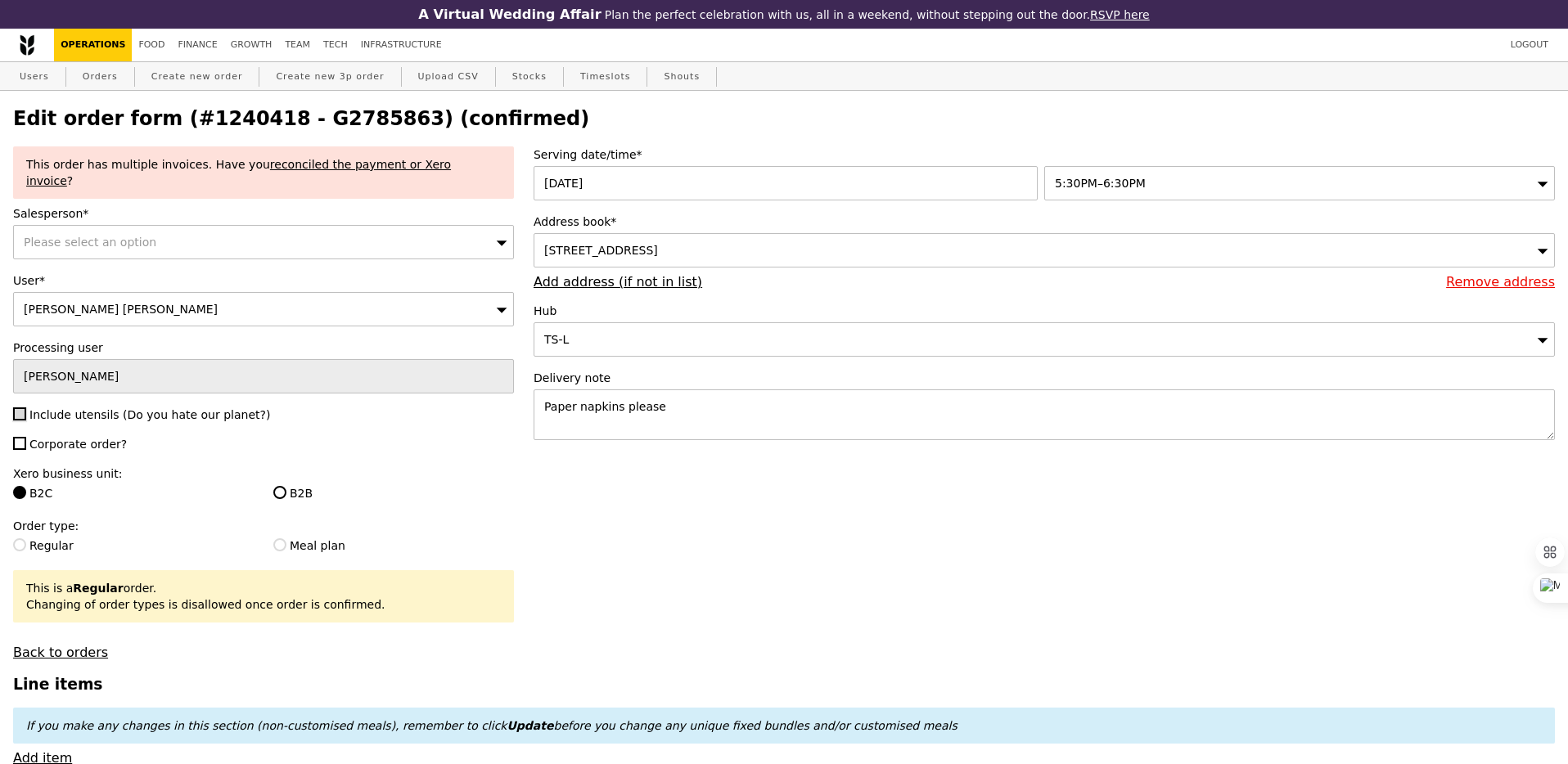
click at [22, 408] on input "Include utensils (Do you hate our planet?)" at bounding box center [20, 414] width 13 height 13
checkbox input "true"
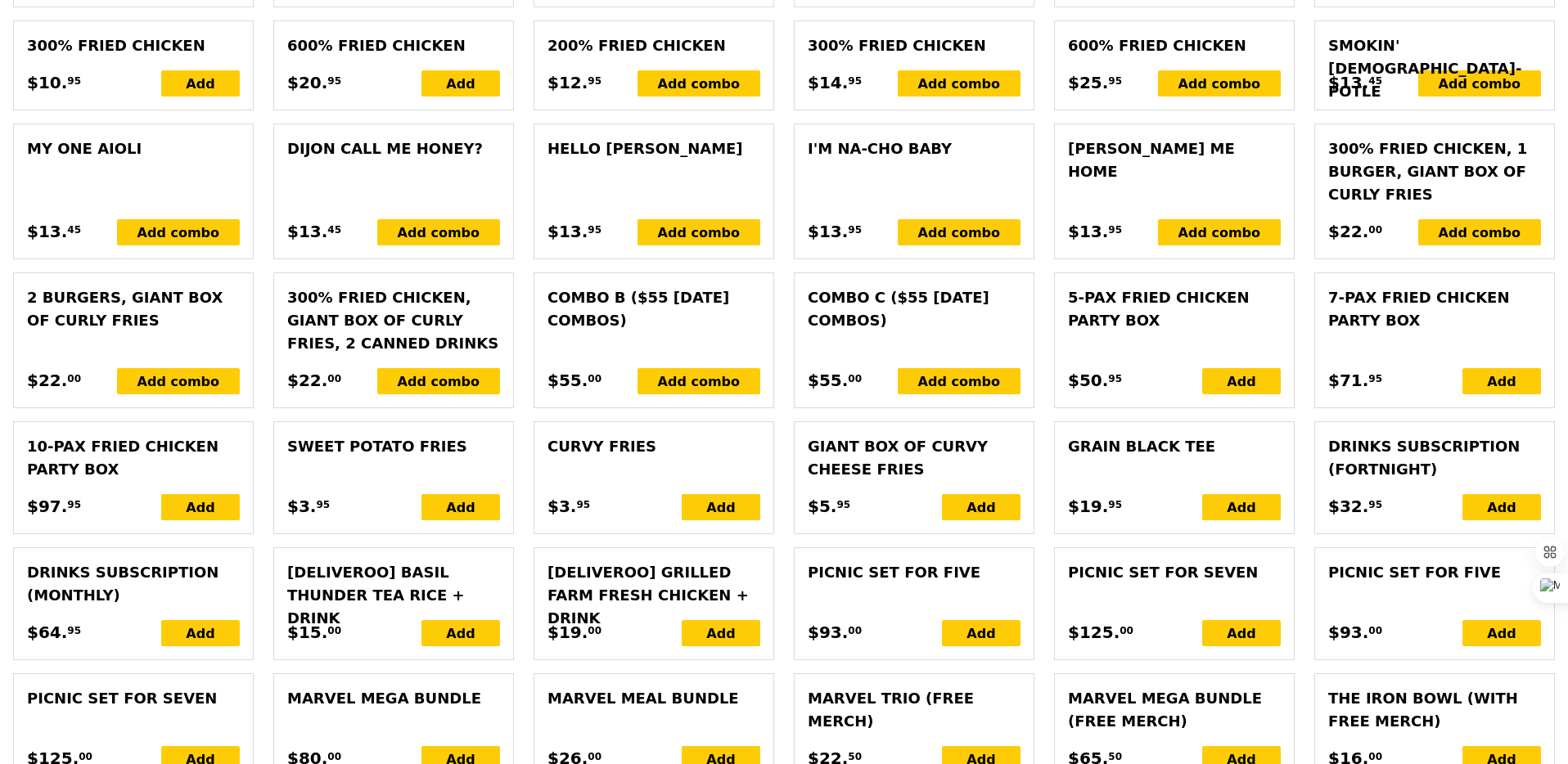
scroll to position [3685, 0]
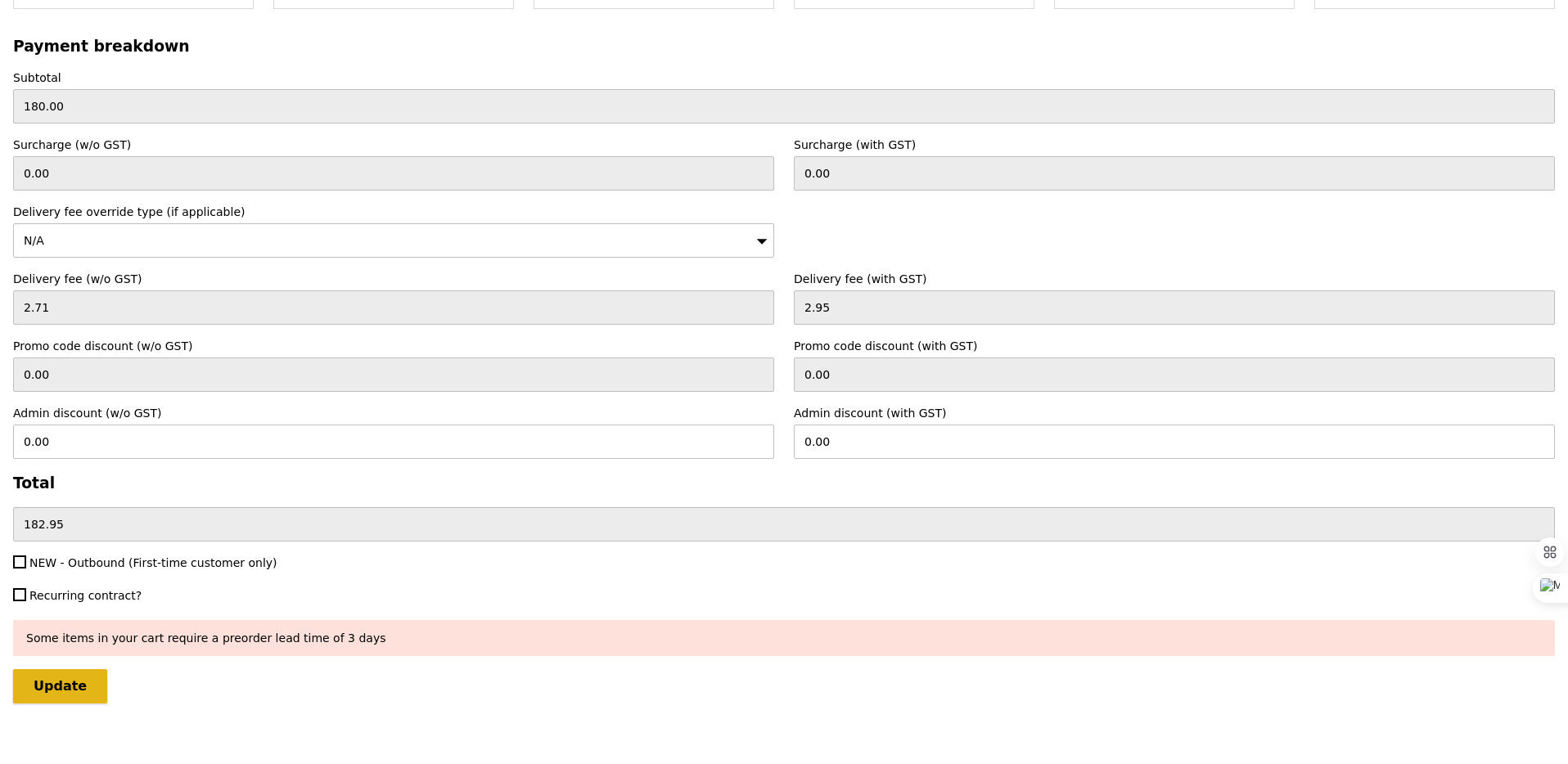
click at [71, 669] on input "Update" at bounding box center [60, 686] width 94 height 35
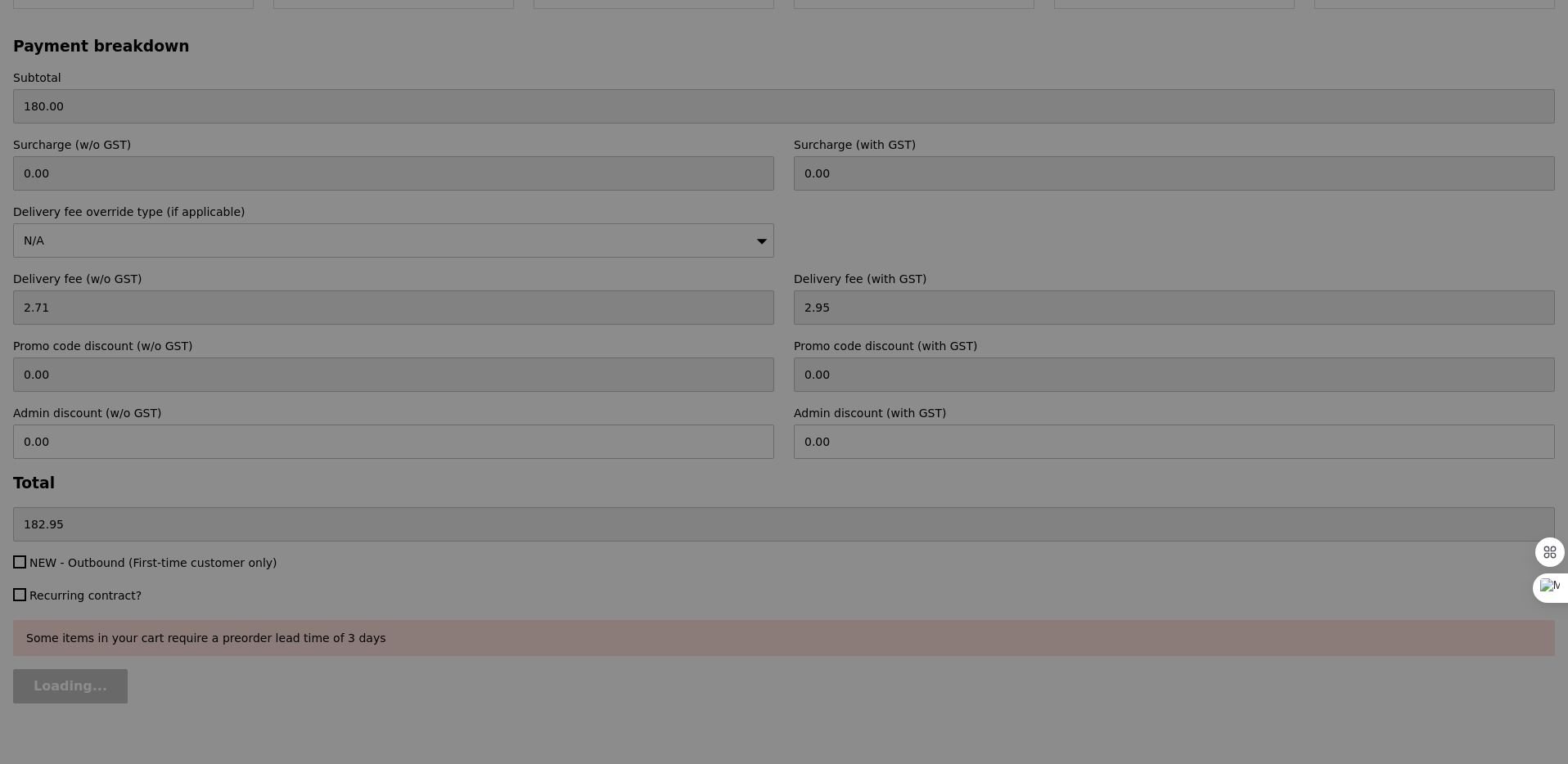
type input "Loading..."
type input "3.62"
type input "3.95"
type input "183.95"
type input "Update"
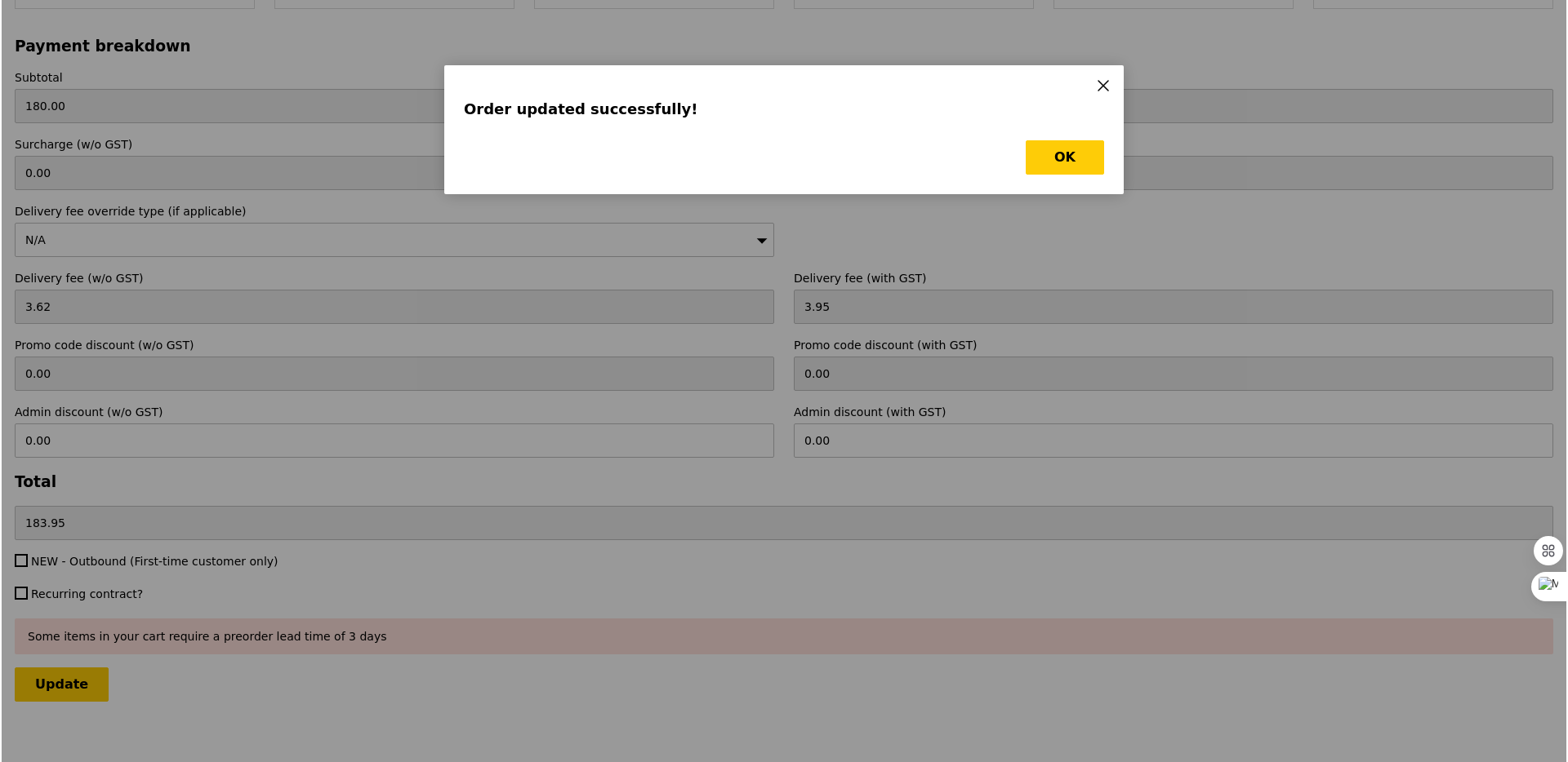
scroll to position [0, 0]
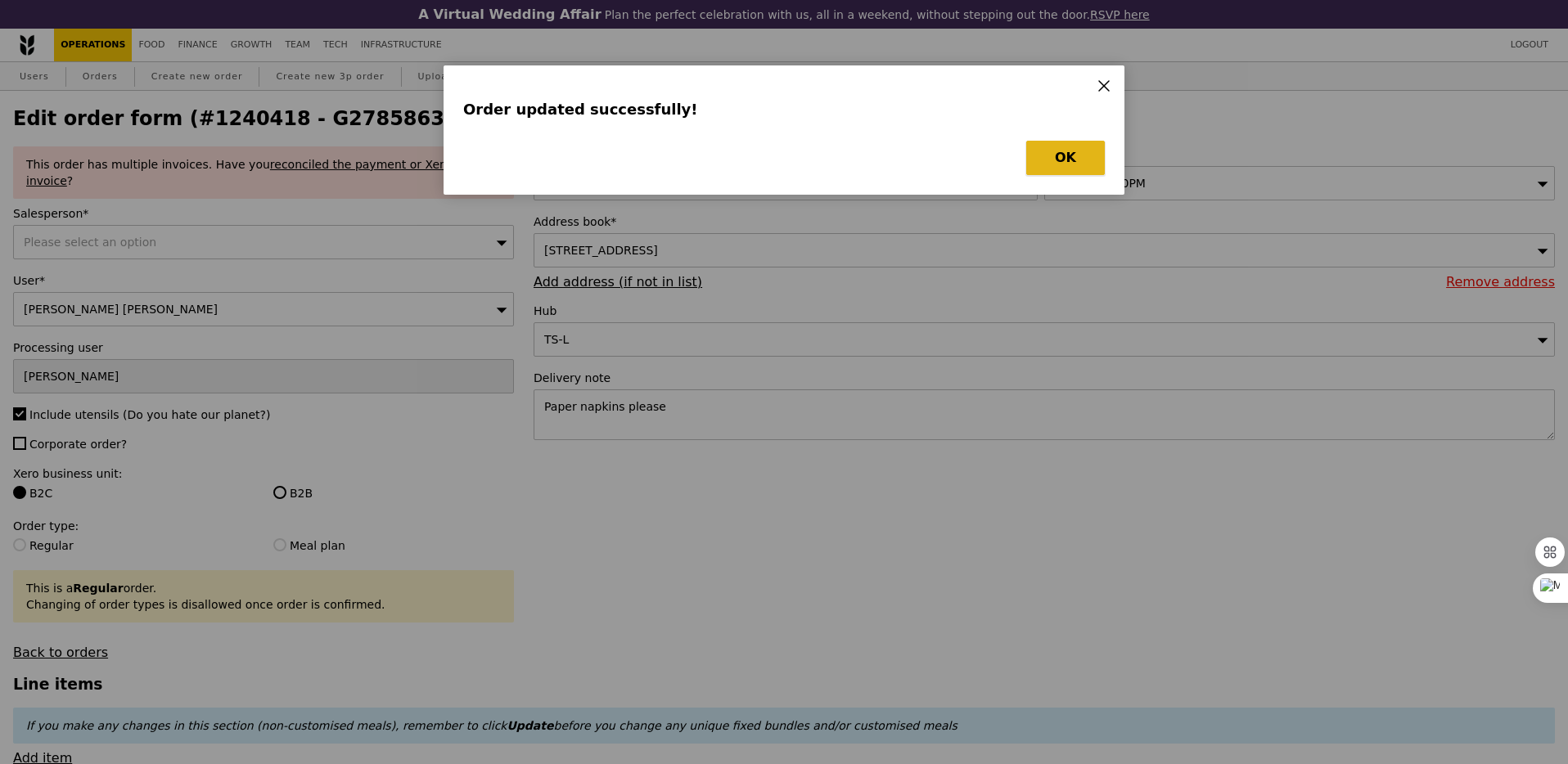
click at [1057, 154] on button "OK" at bounding box center [1066, 157] width 79 height 35
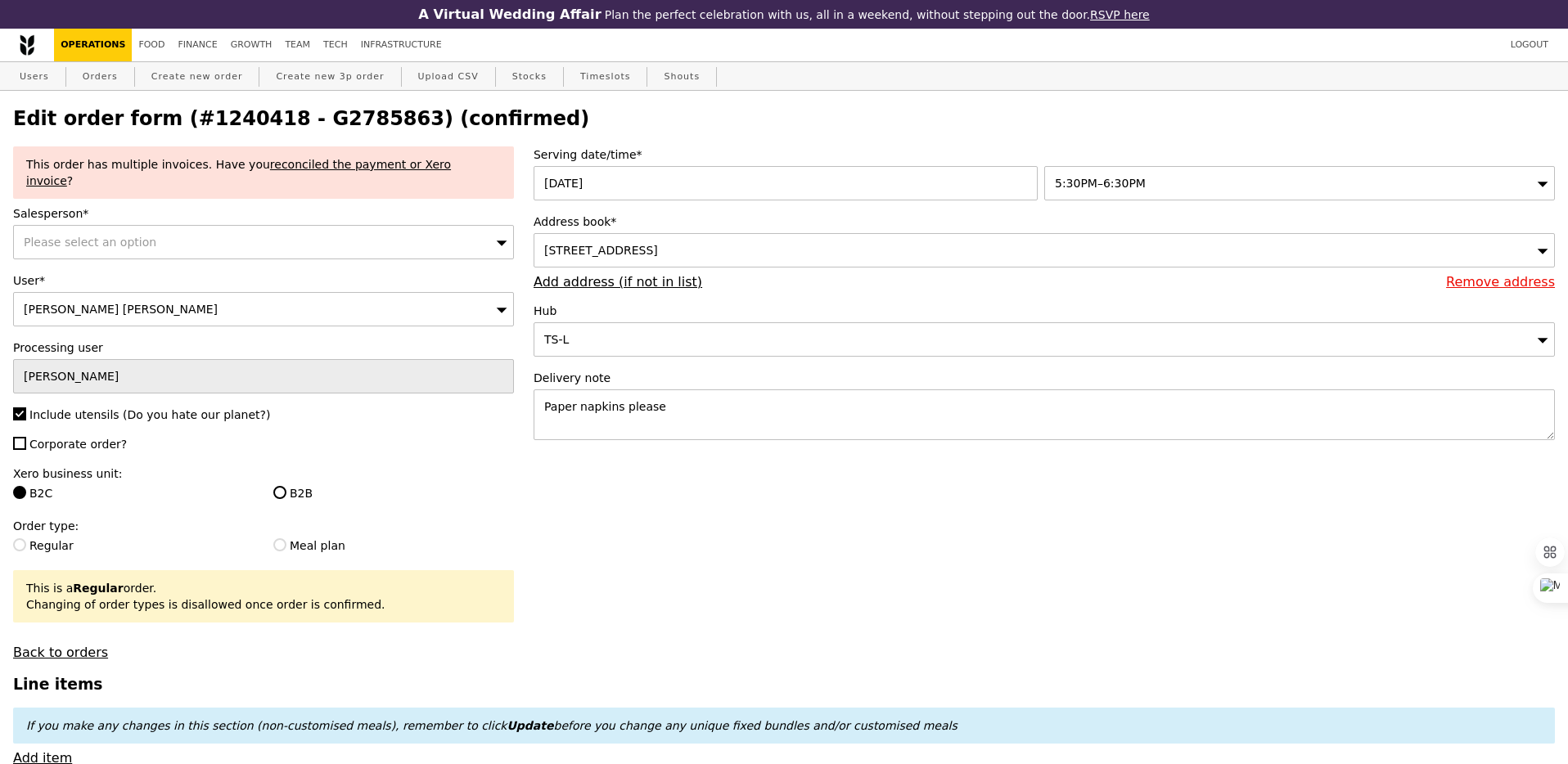
click at [342, 119] on h2 "Edit order form (#1240418 - G2785863) (confirmed)" at bounding box center [784, 118] width 1542 height 22
copy h2 "G2785863"
click at [103, 67] on link "Orders" at bounding box center [100, 76] width 49 height 29
select select "100"
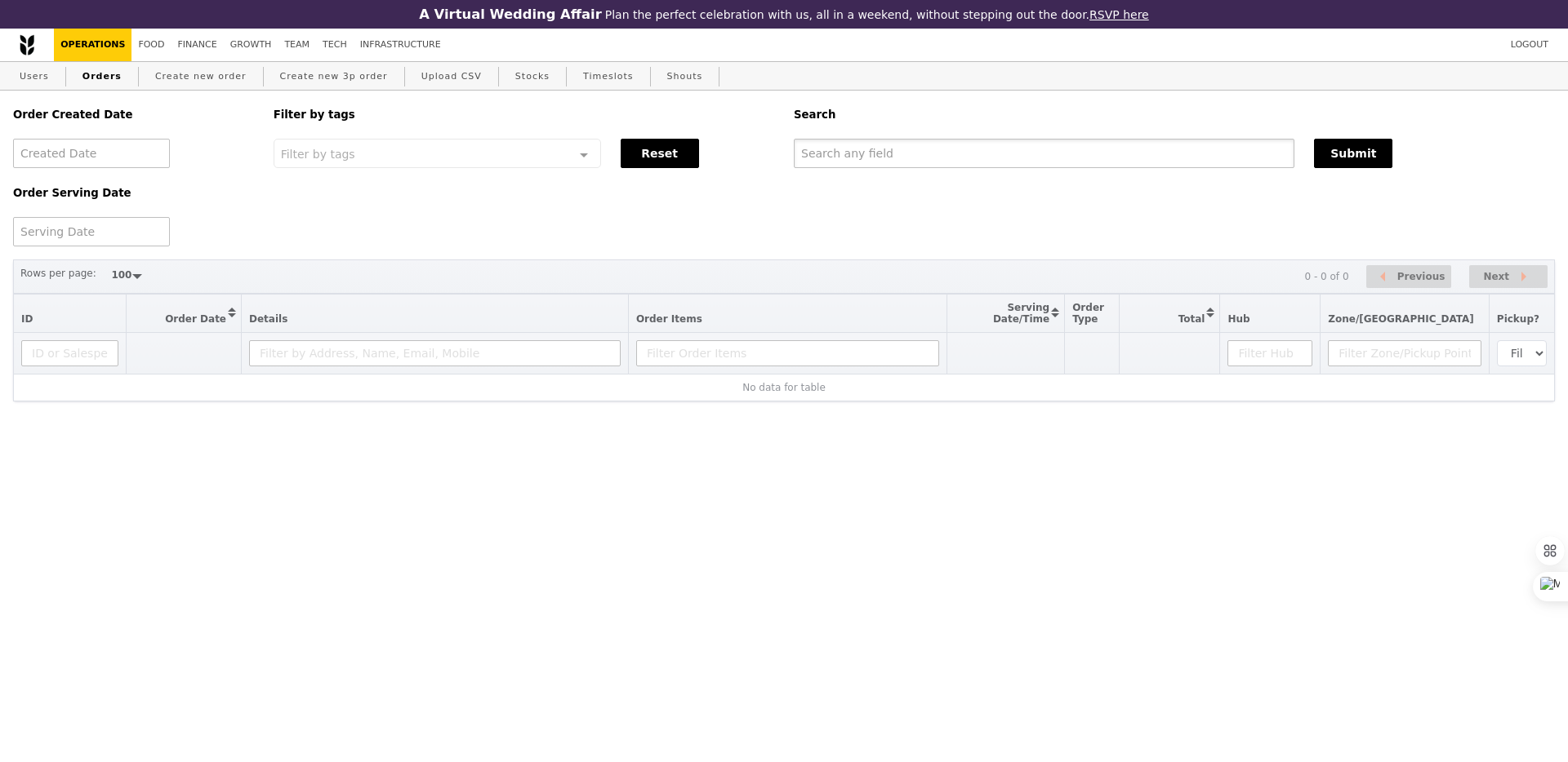
click at [936, 150] on input "text" at bounding box center [1044, 152] width 501 height 29
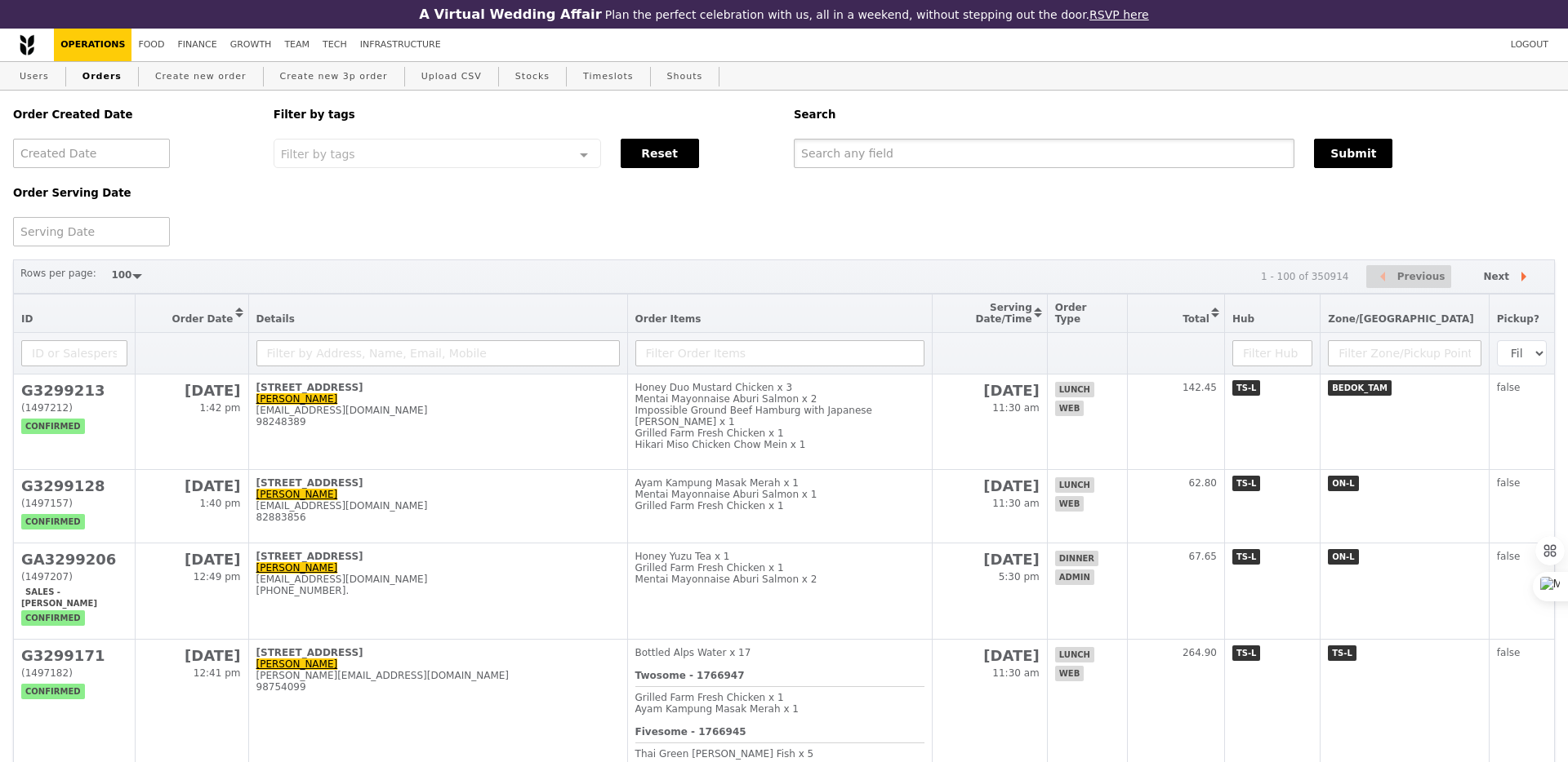
paste input "G2785863"
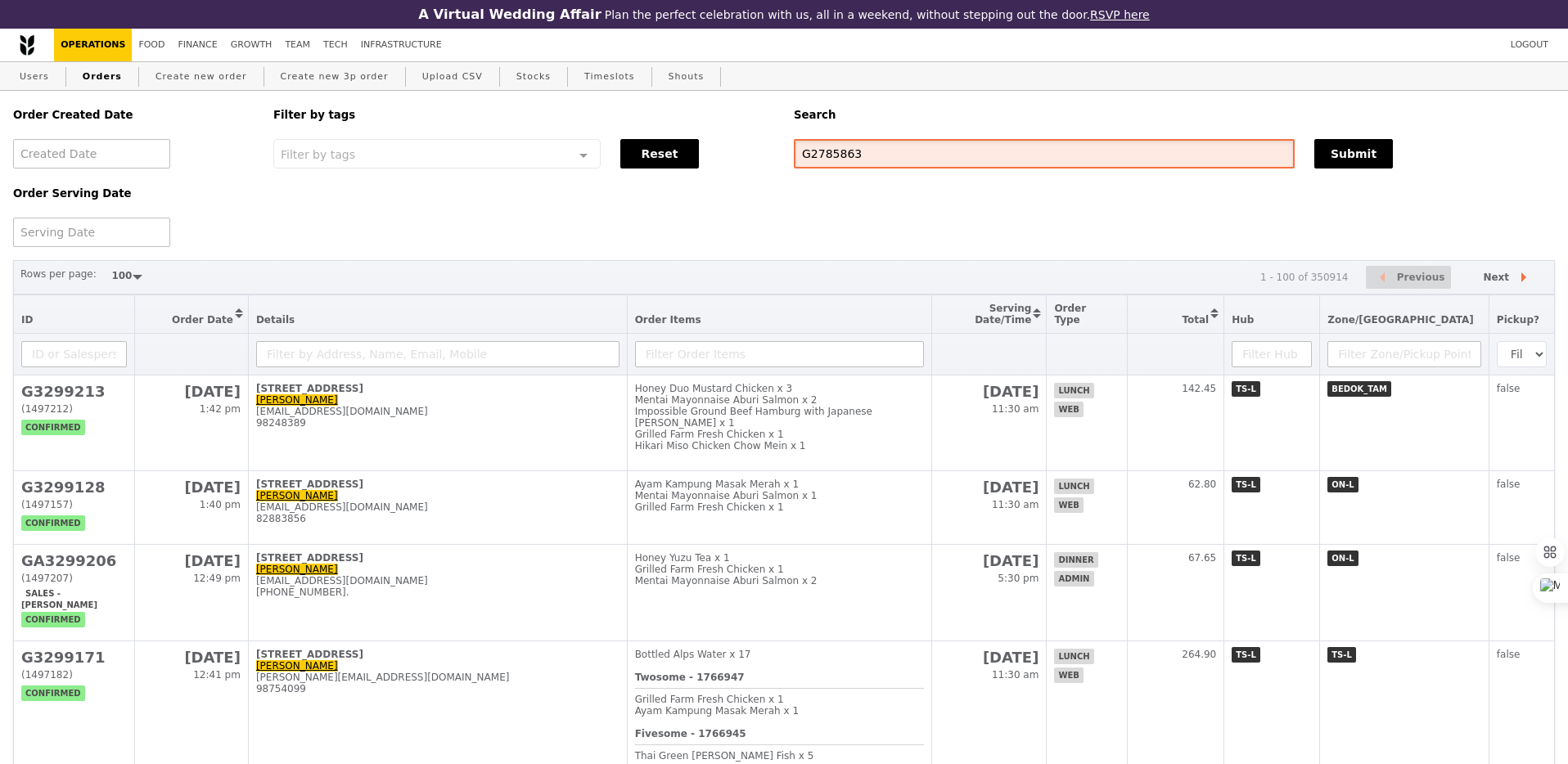
type input "G2785863"
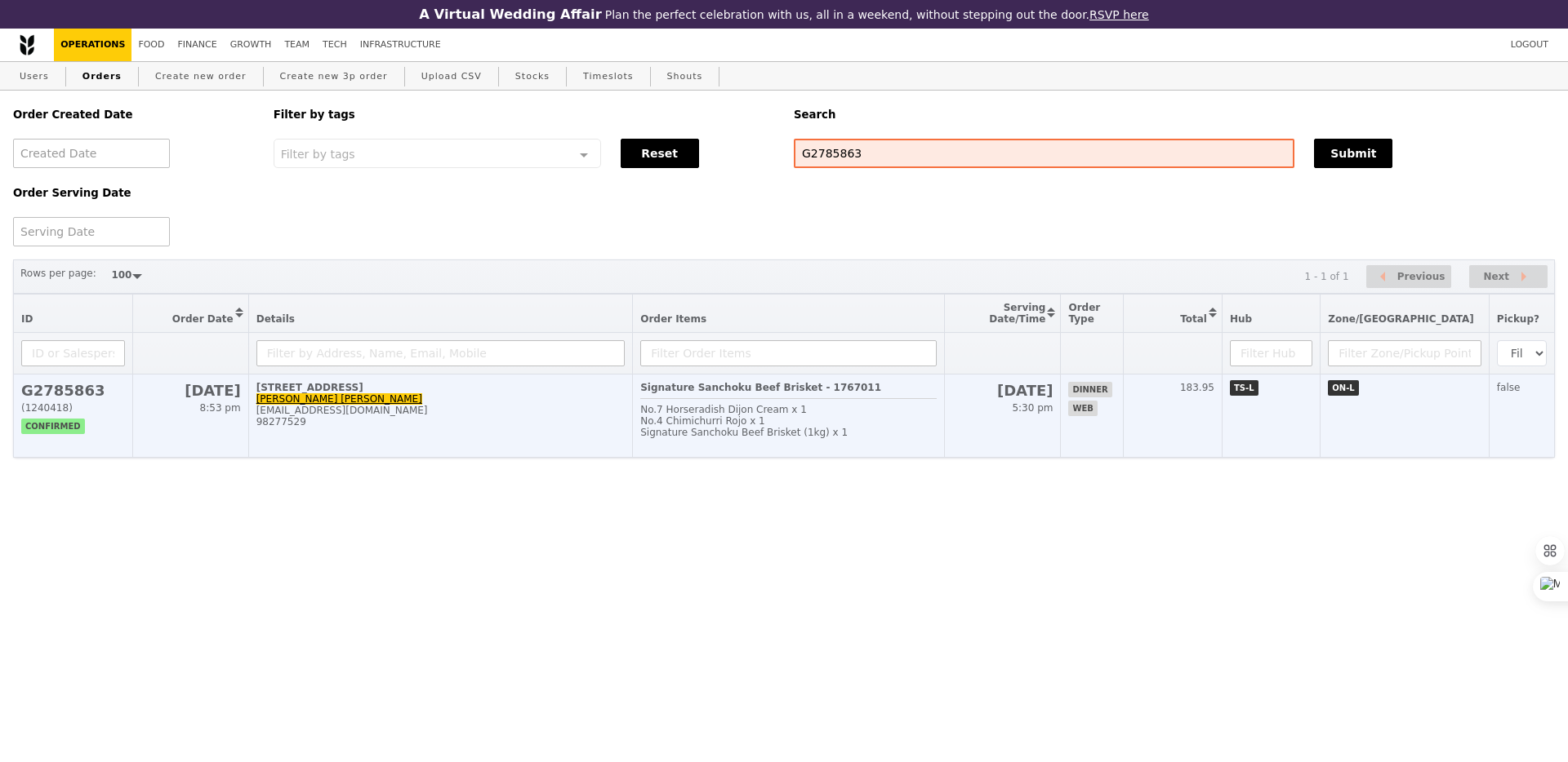
click at [1015, 429] on td "[DATE] 5:30 pm" at bounding box center [1002, 416] width 117 height 83
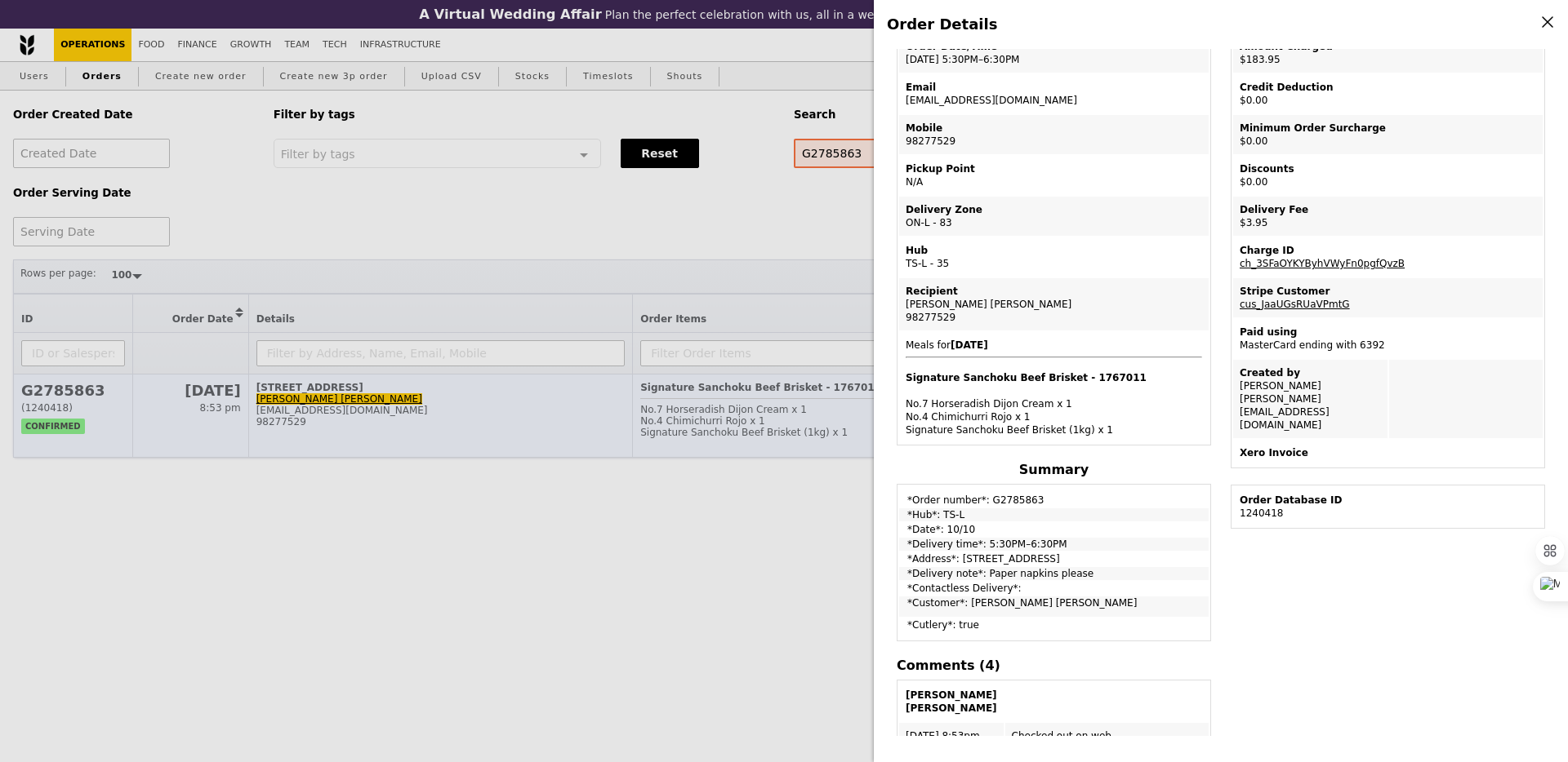
scroll to position [133, 0]
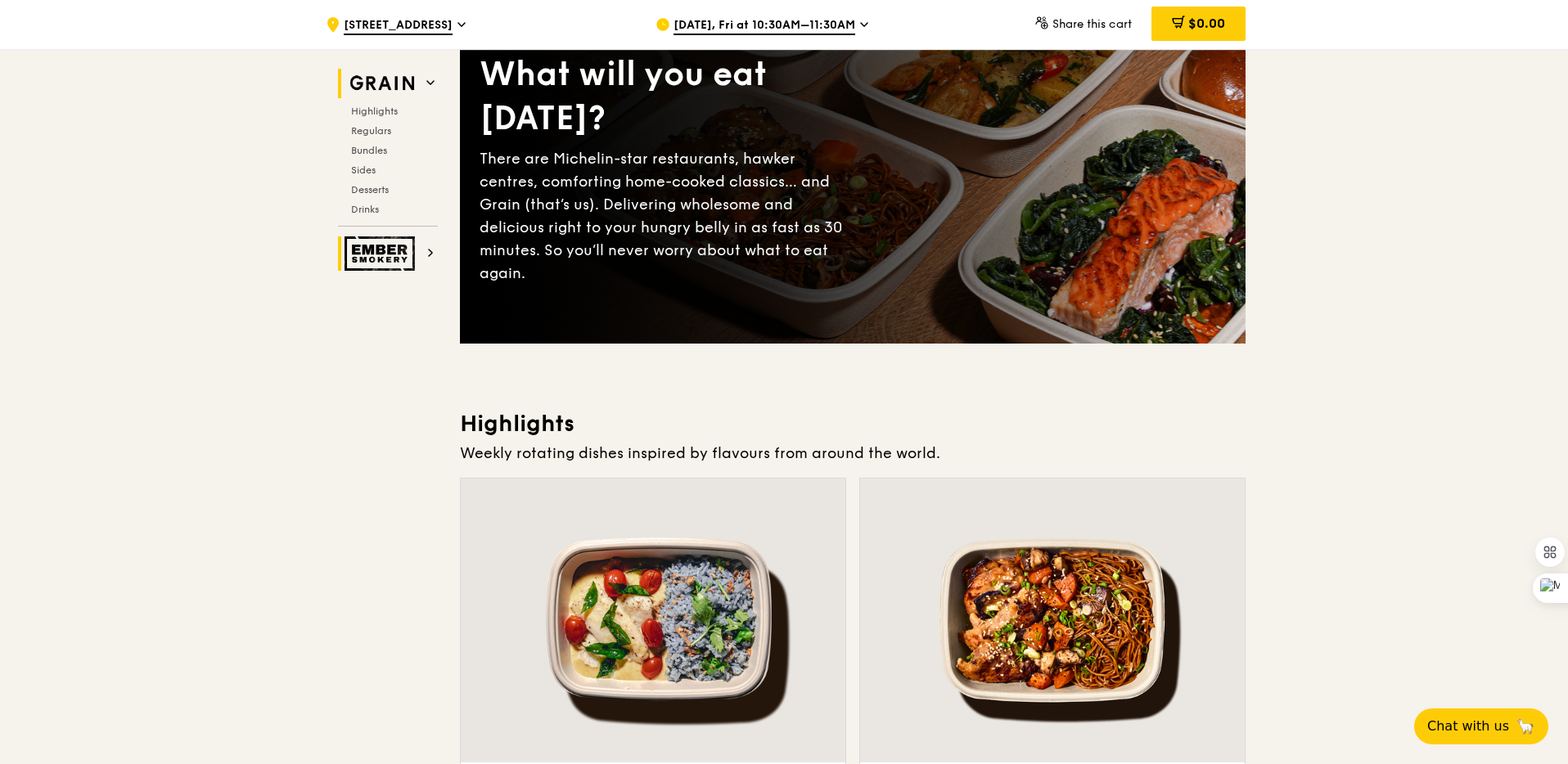
click at [398, 263] on img at bounding box center [382, 253] width 75 height 35
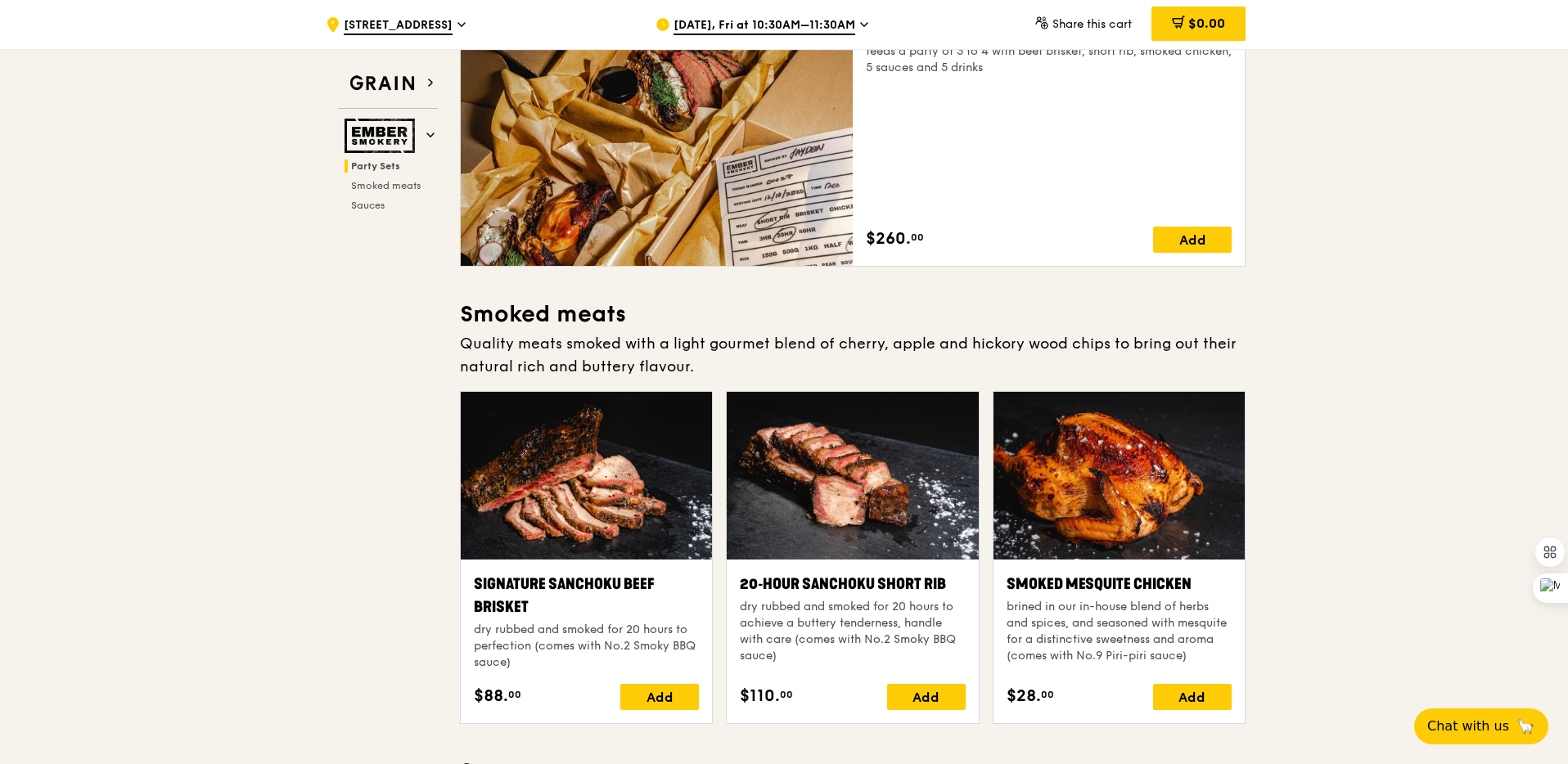
scroll to position [351, 0]
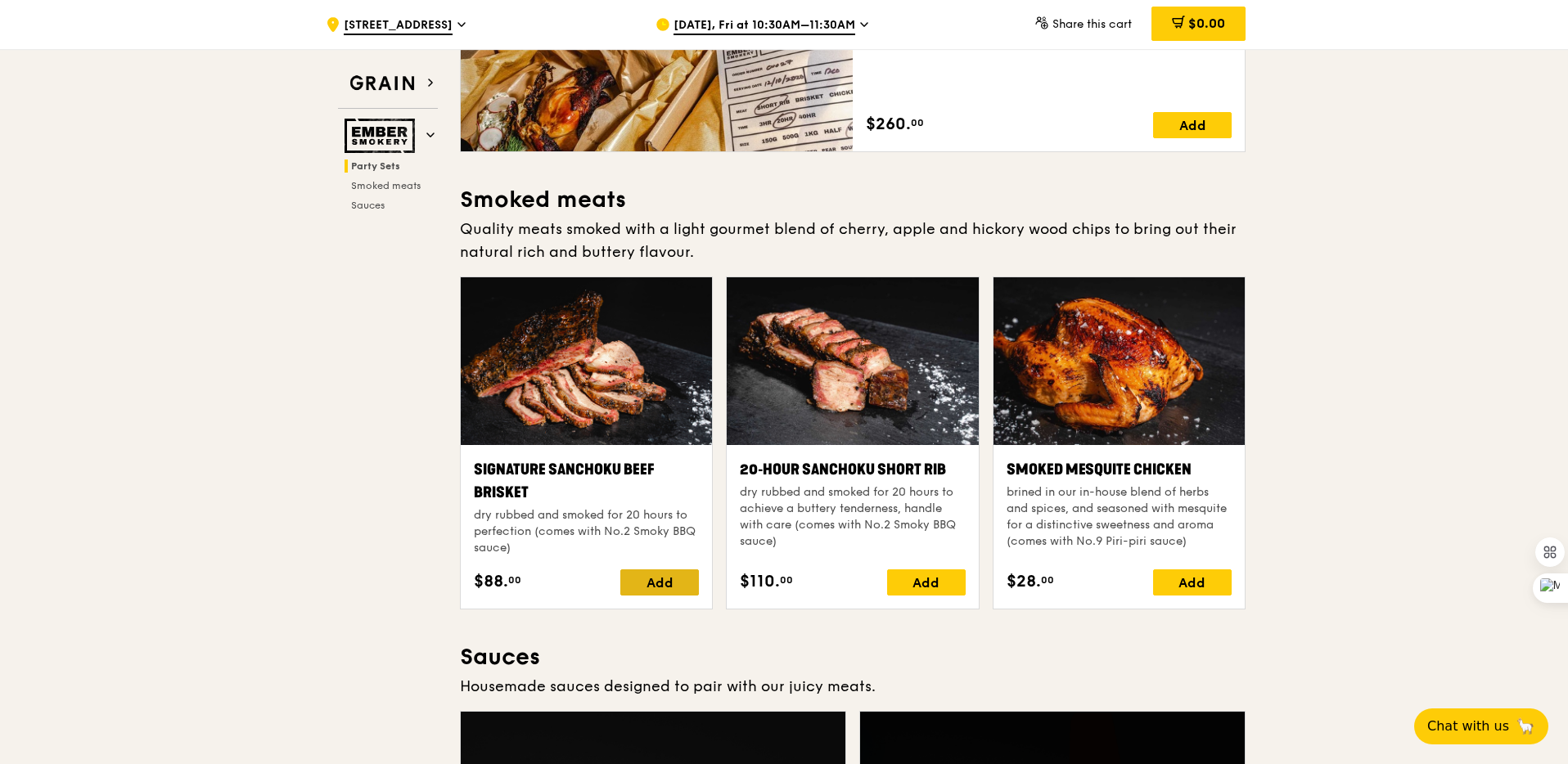
click at [660, 570] on div "Add" at bounding box center [660, 583] width 79 height 26
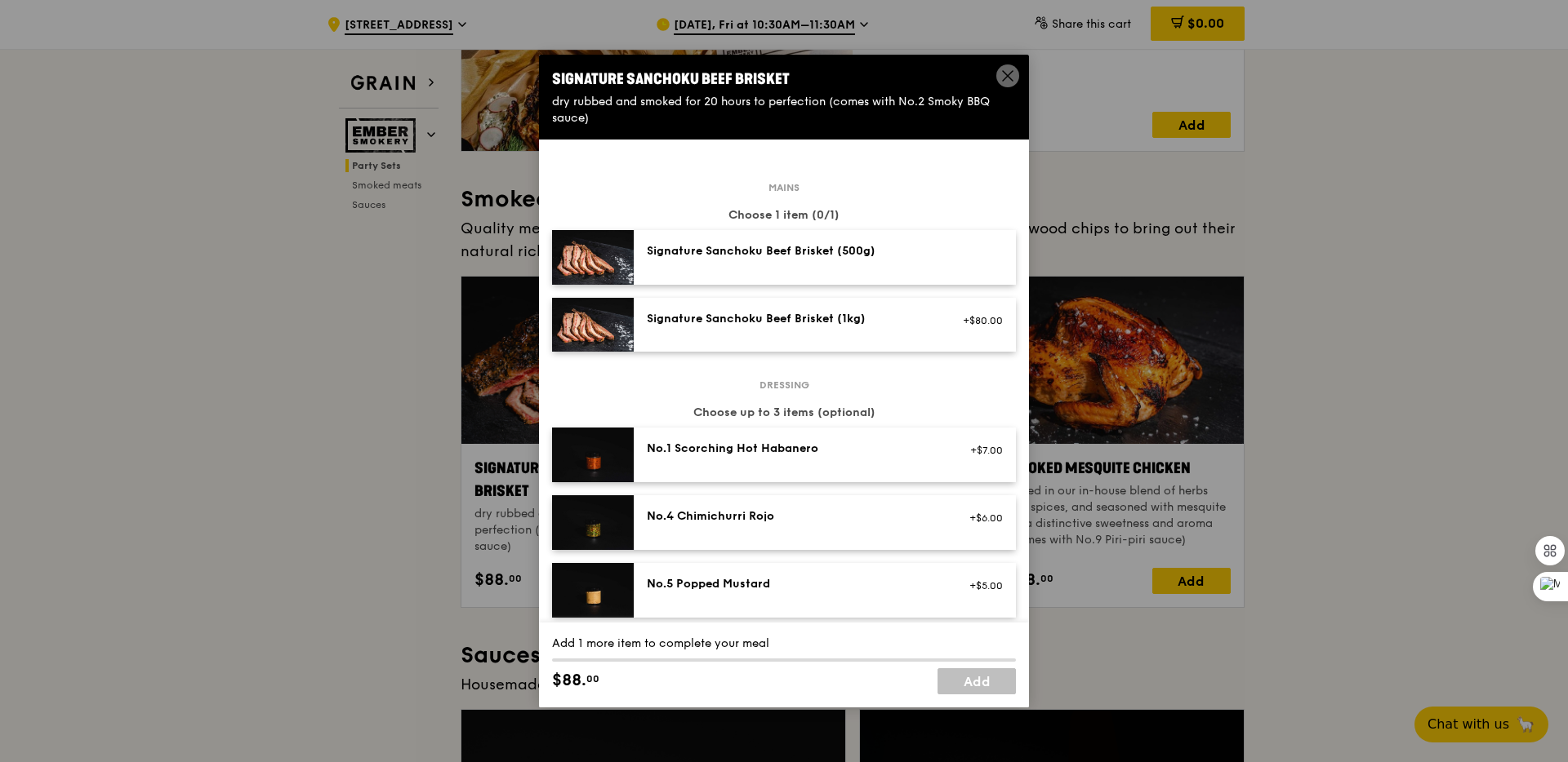
click at [998, 74] on span at bounding box center [1008, 76] width 22 height 22
